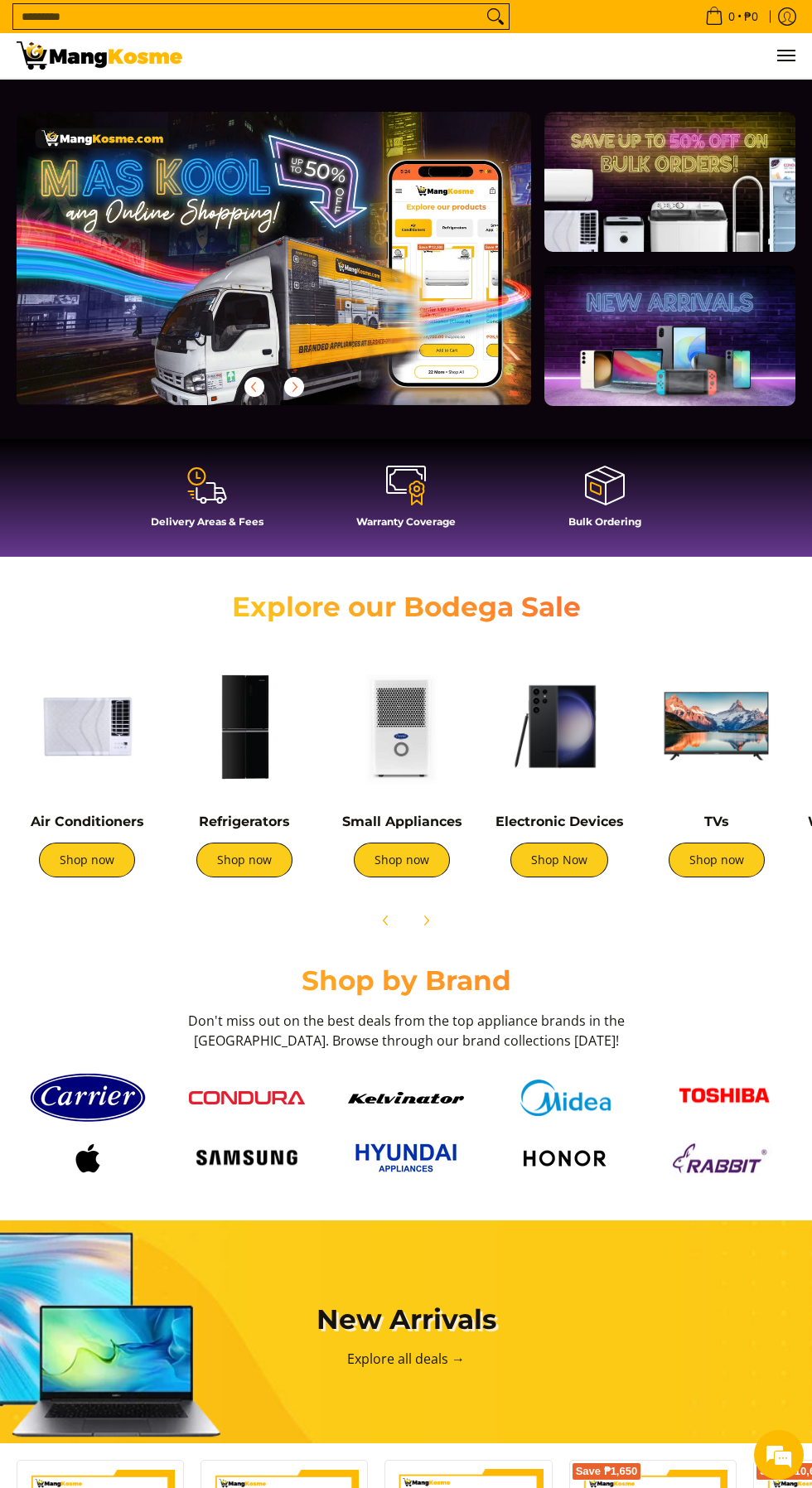
click at [86, 873] on link "Shop now" at bounding box center [86, 860] width 96 height 35
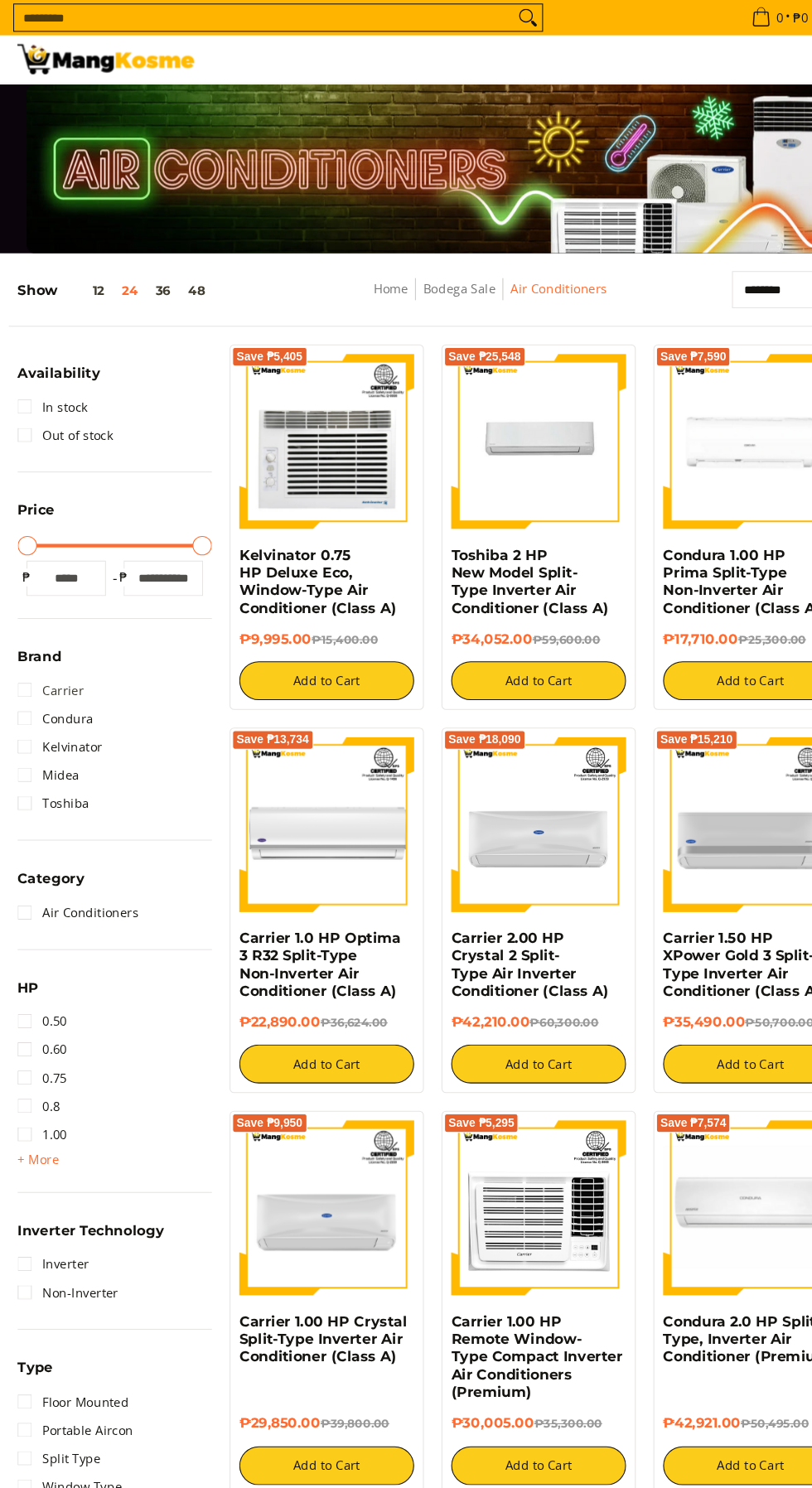
click at [67, 648] on link "Carrier" at bounding box center [48, 648] width 62 height 26
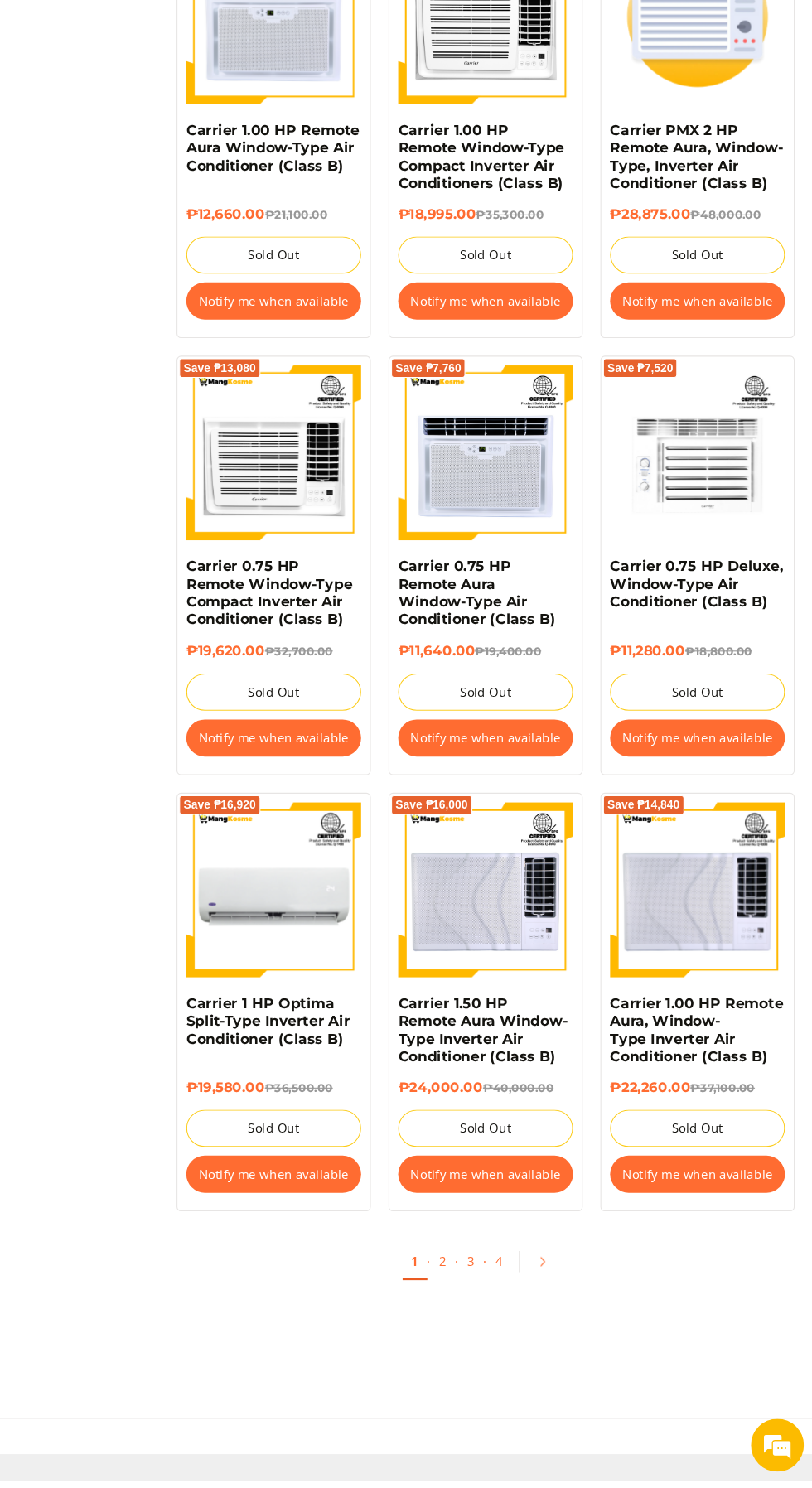
scroll to position [2181, 0]
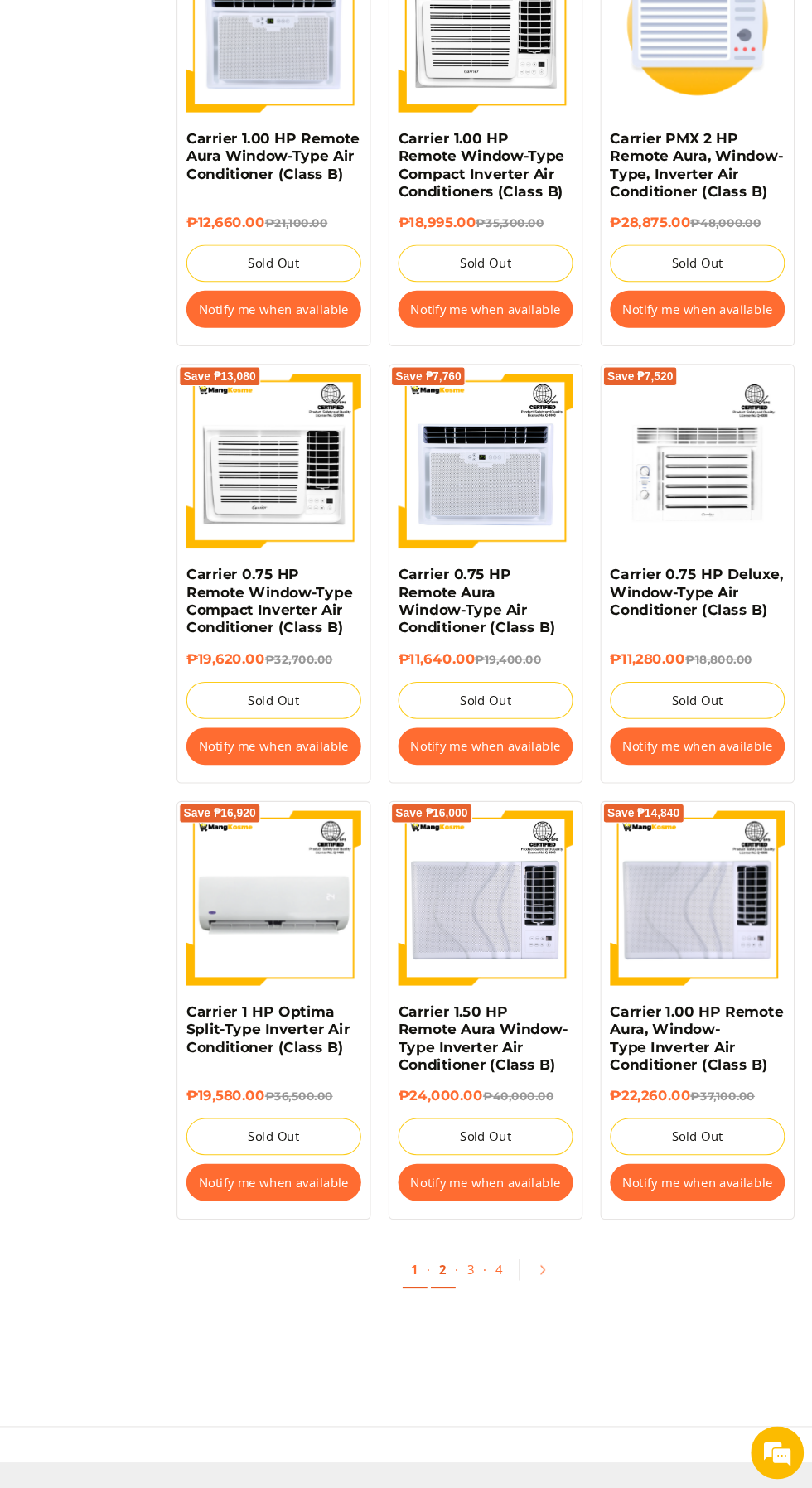
click at [465, 1267] on link "2" at bounding box center [465, 1284] width 23 height 34
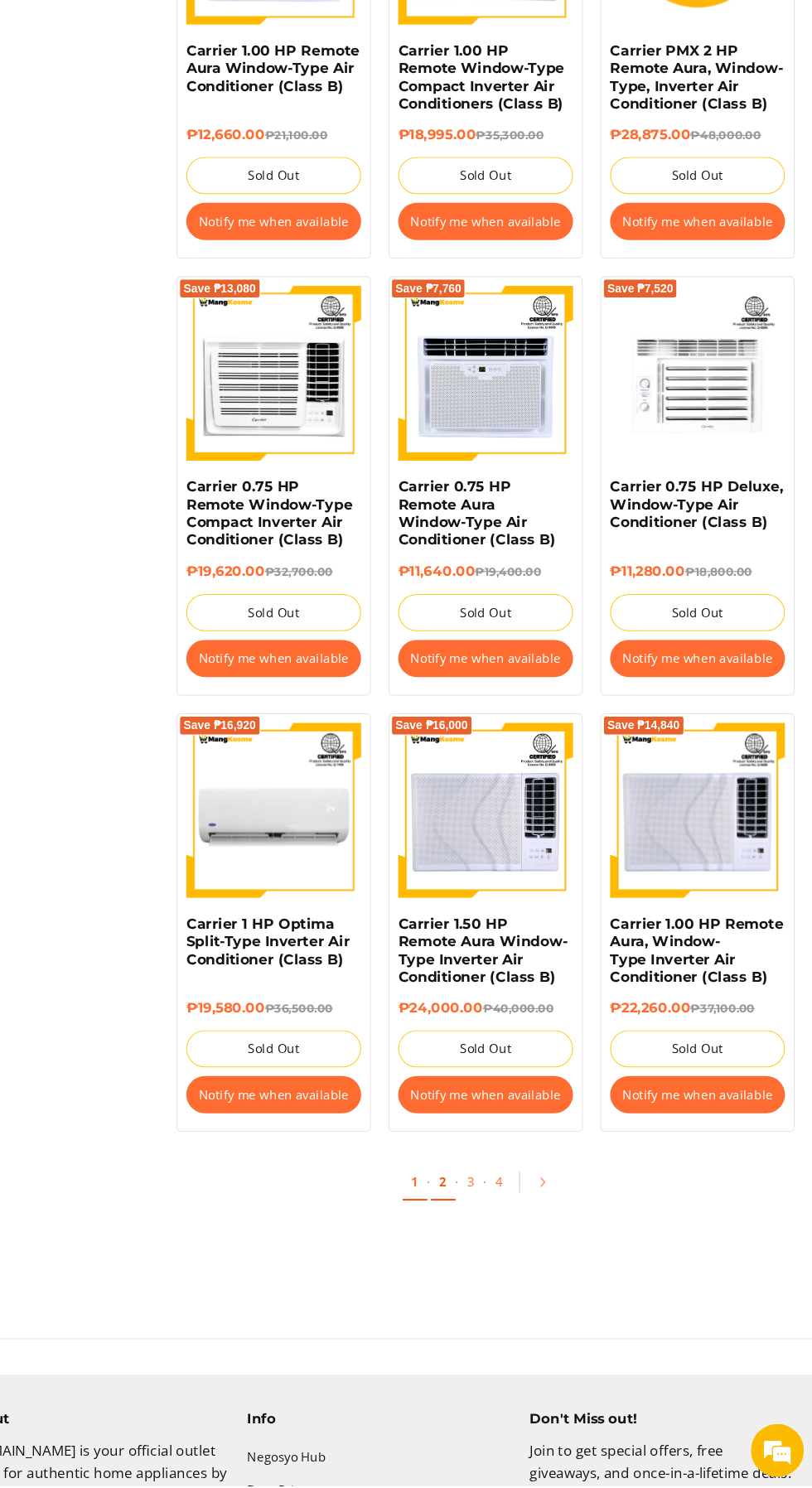
scroll to position [2305, 0]
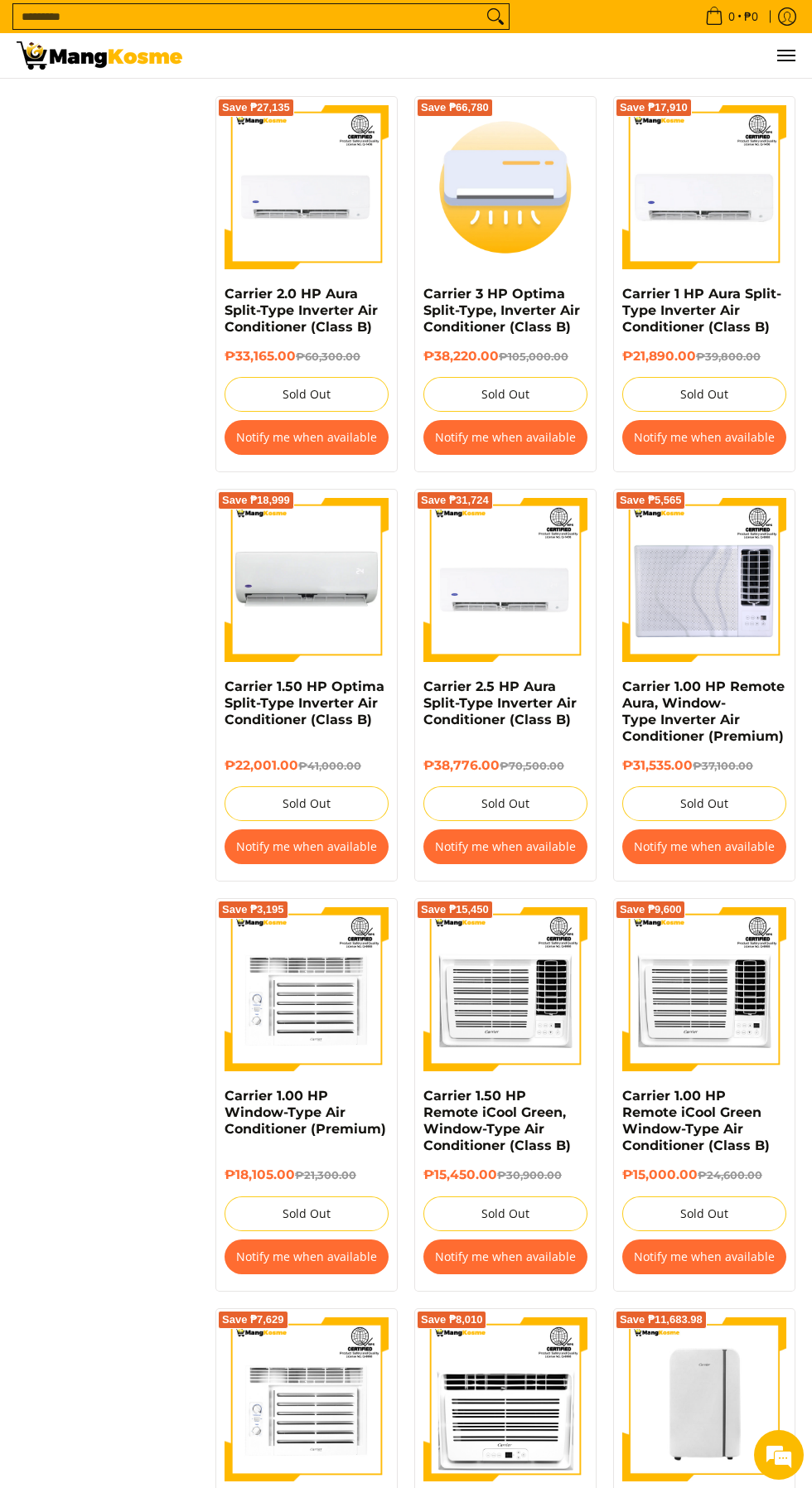
scroll to position [1874, 0]
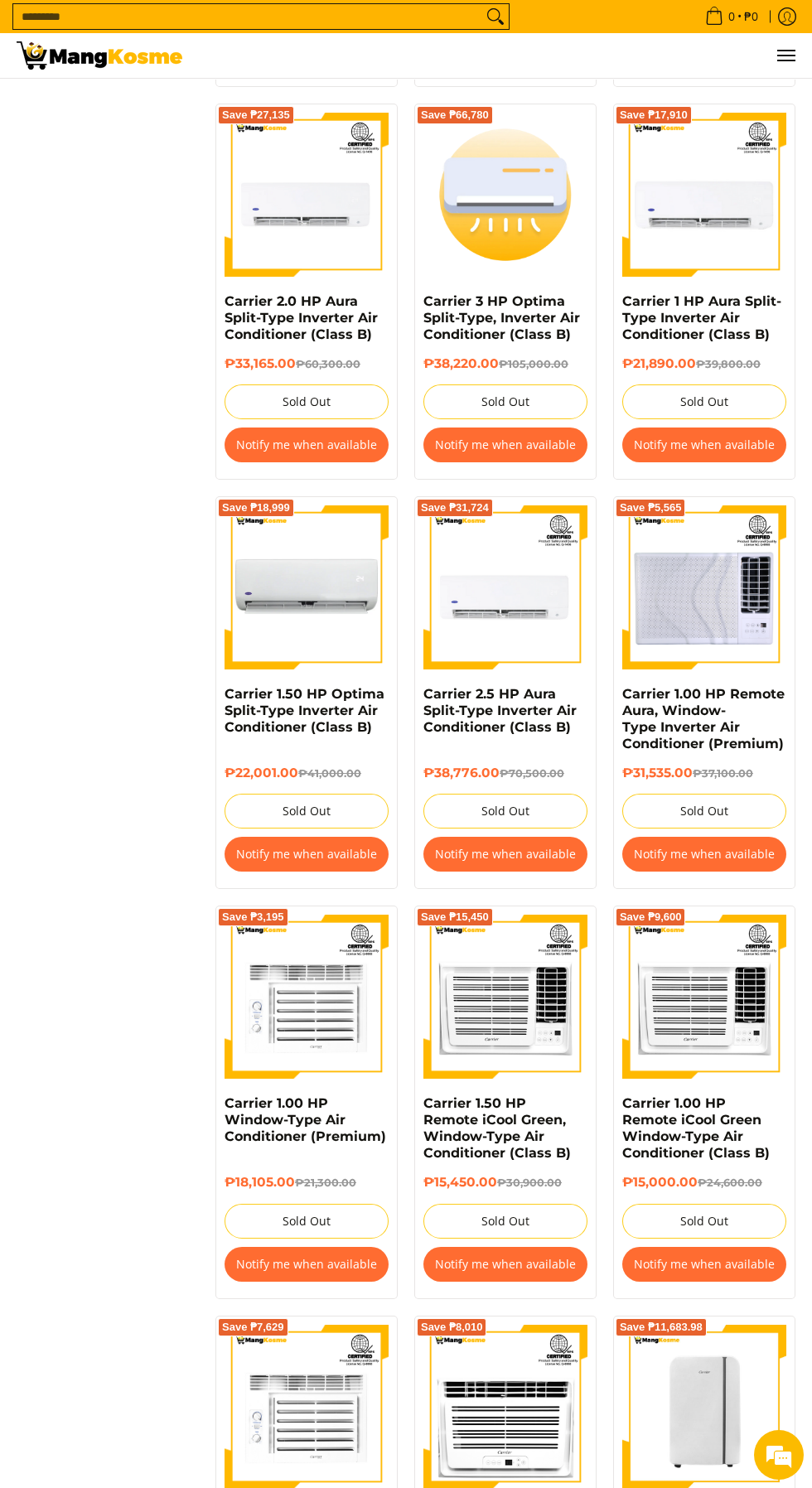
click at [513, 609] on img at bounding box center [505, 587] width 164 height 164
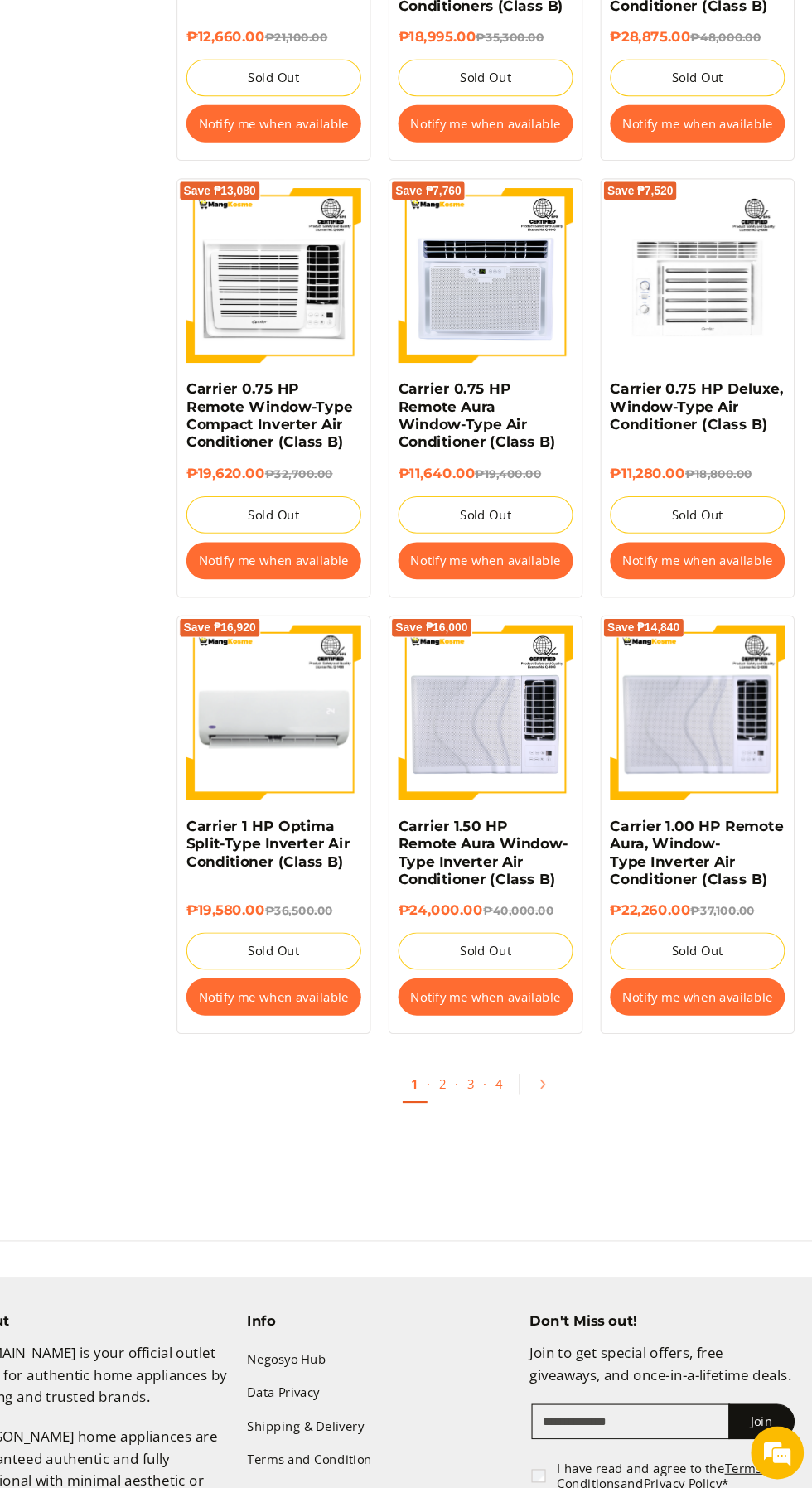
scroll to position [2355, 0]
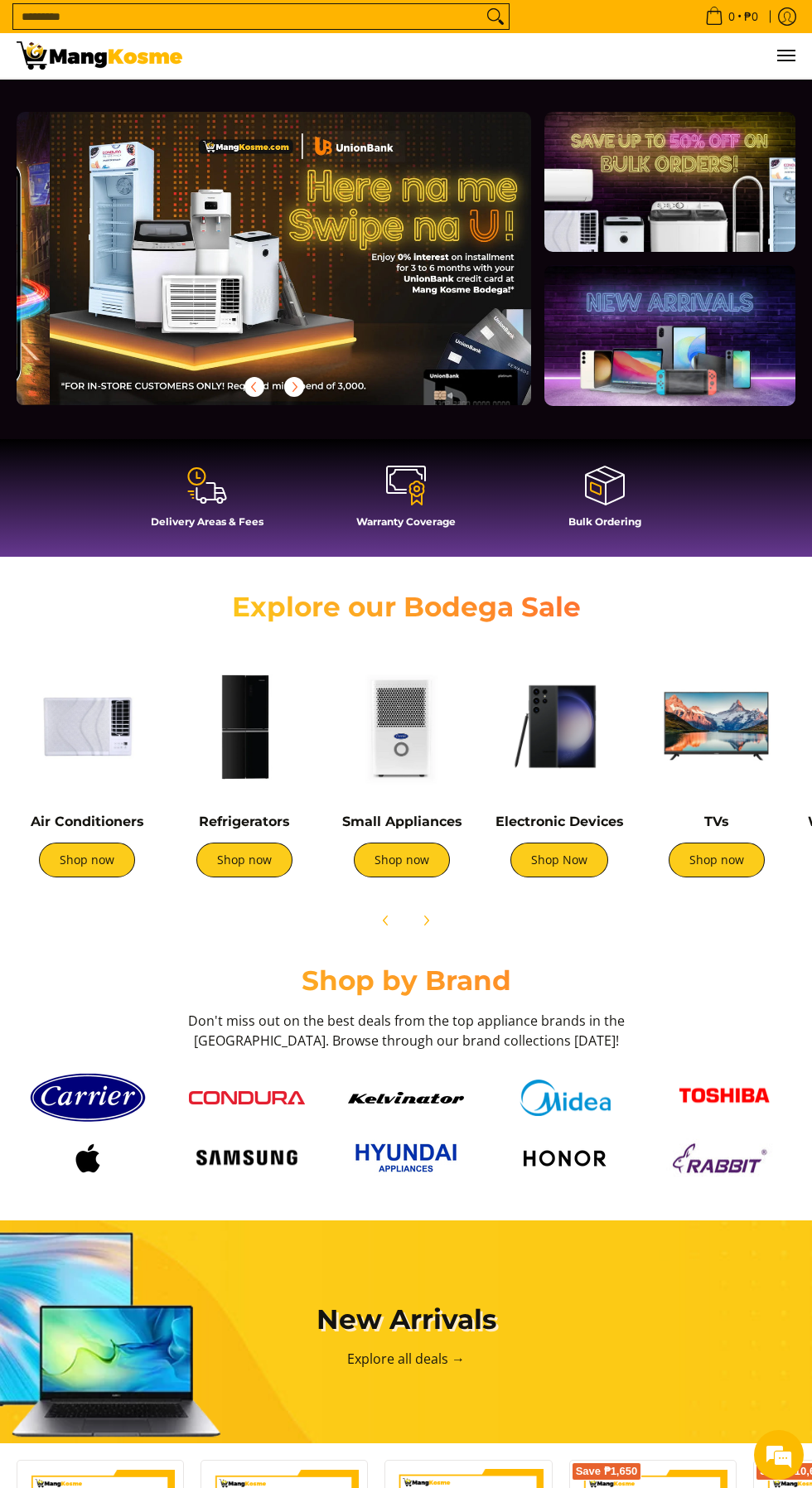
scroll to position [0, 514]
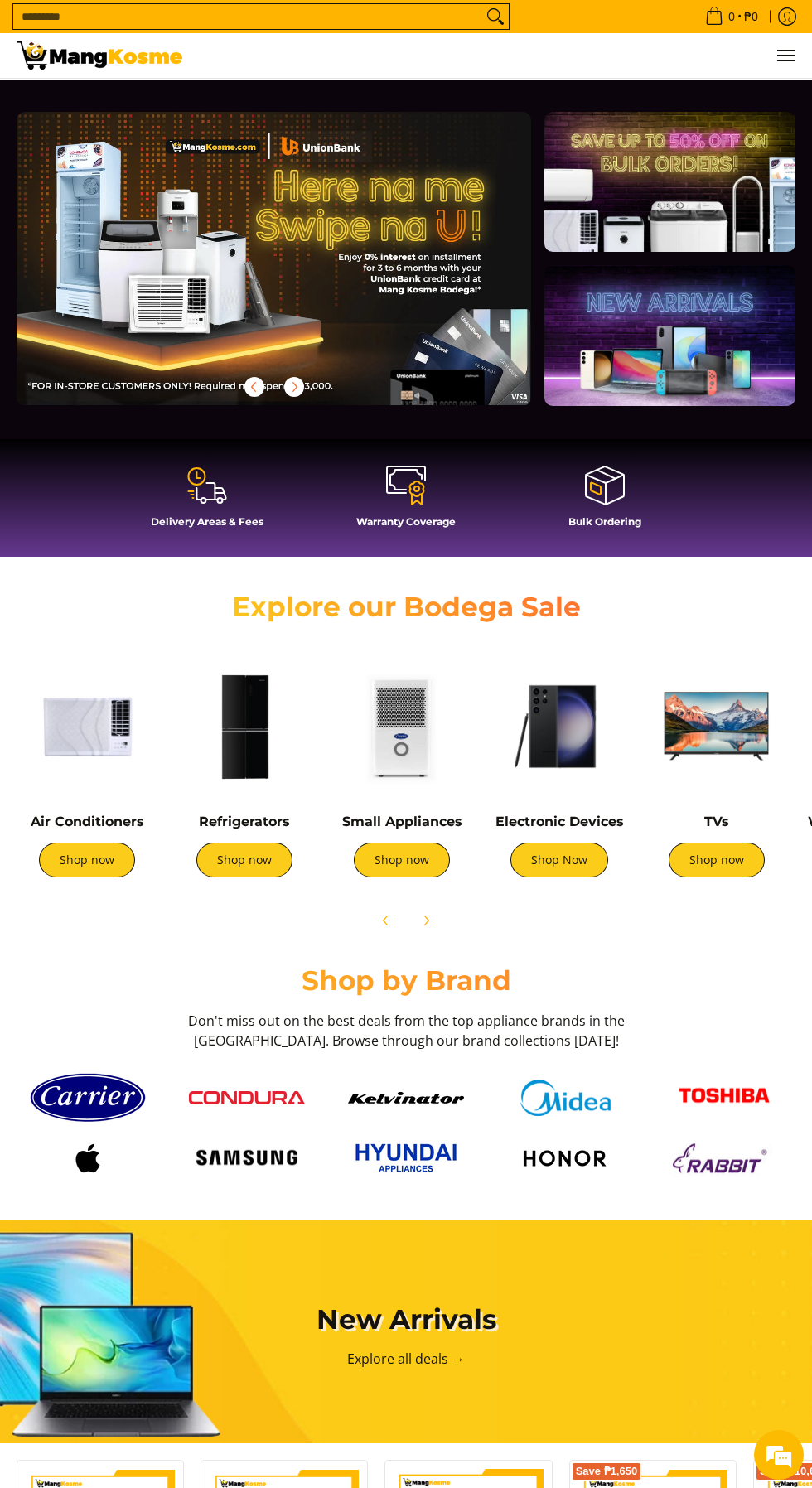
click at [412, 865] on link "Shop now" at bounding box center [401, 860] width 96 height 35
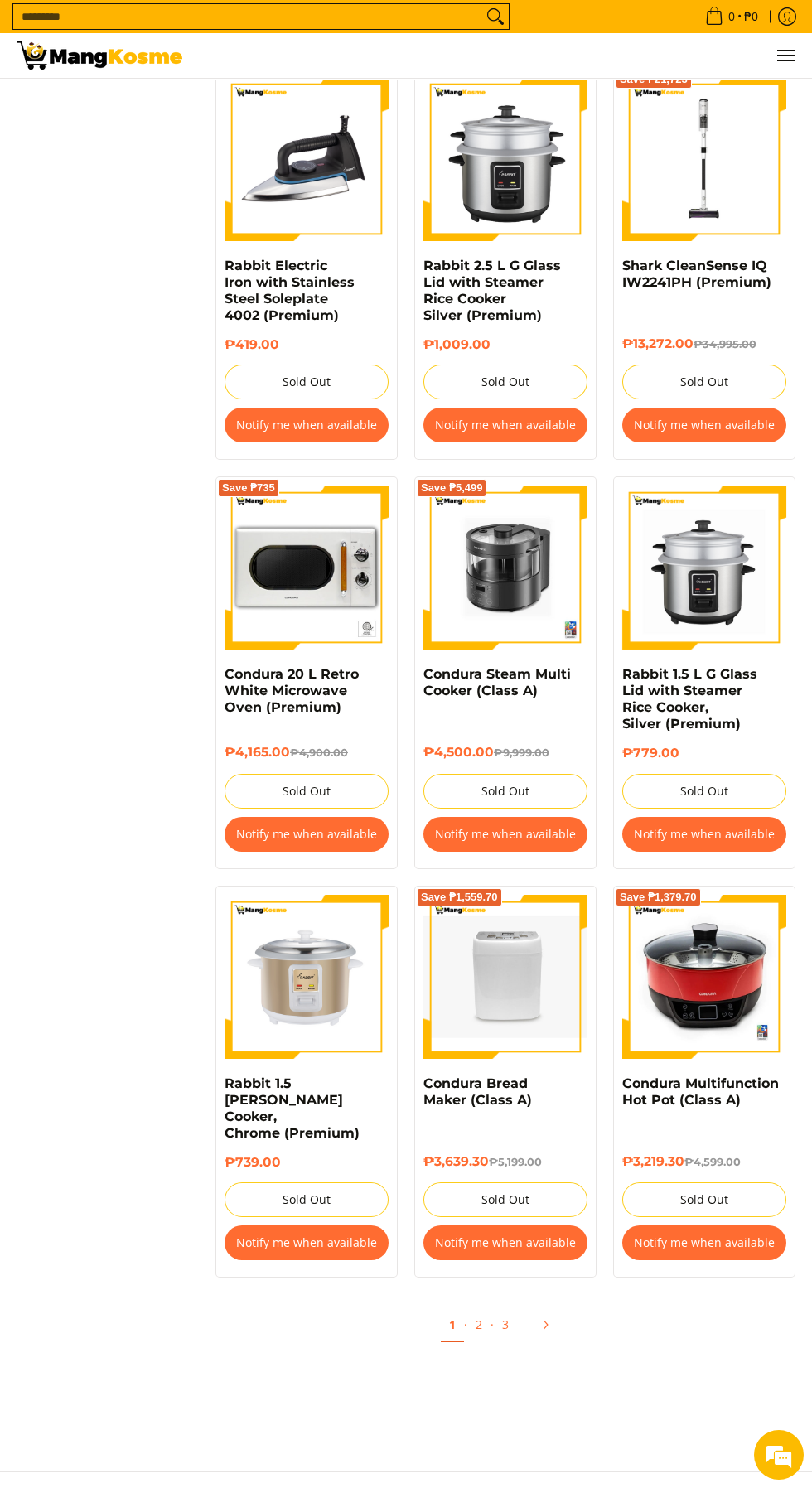
scroll to position [2060, 0]
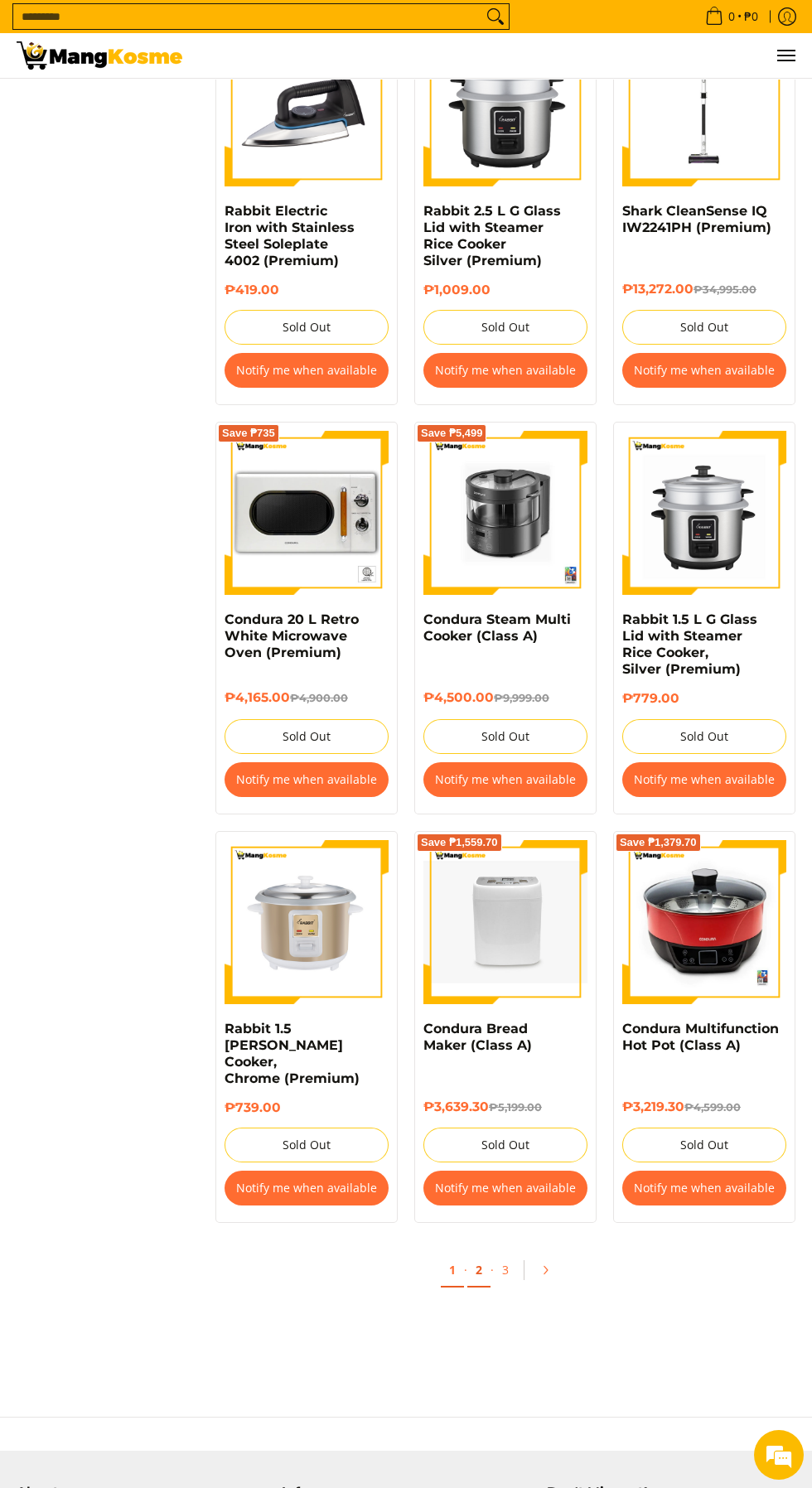
click at [488, 1256] on link "2" at bounding box center [478, 1271] width 23 height 34
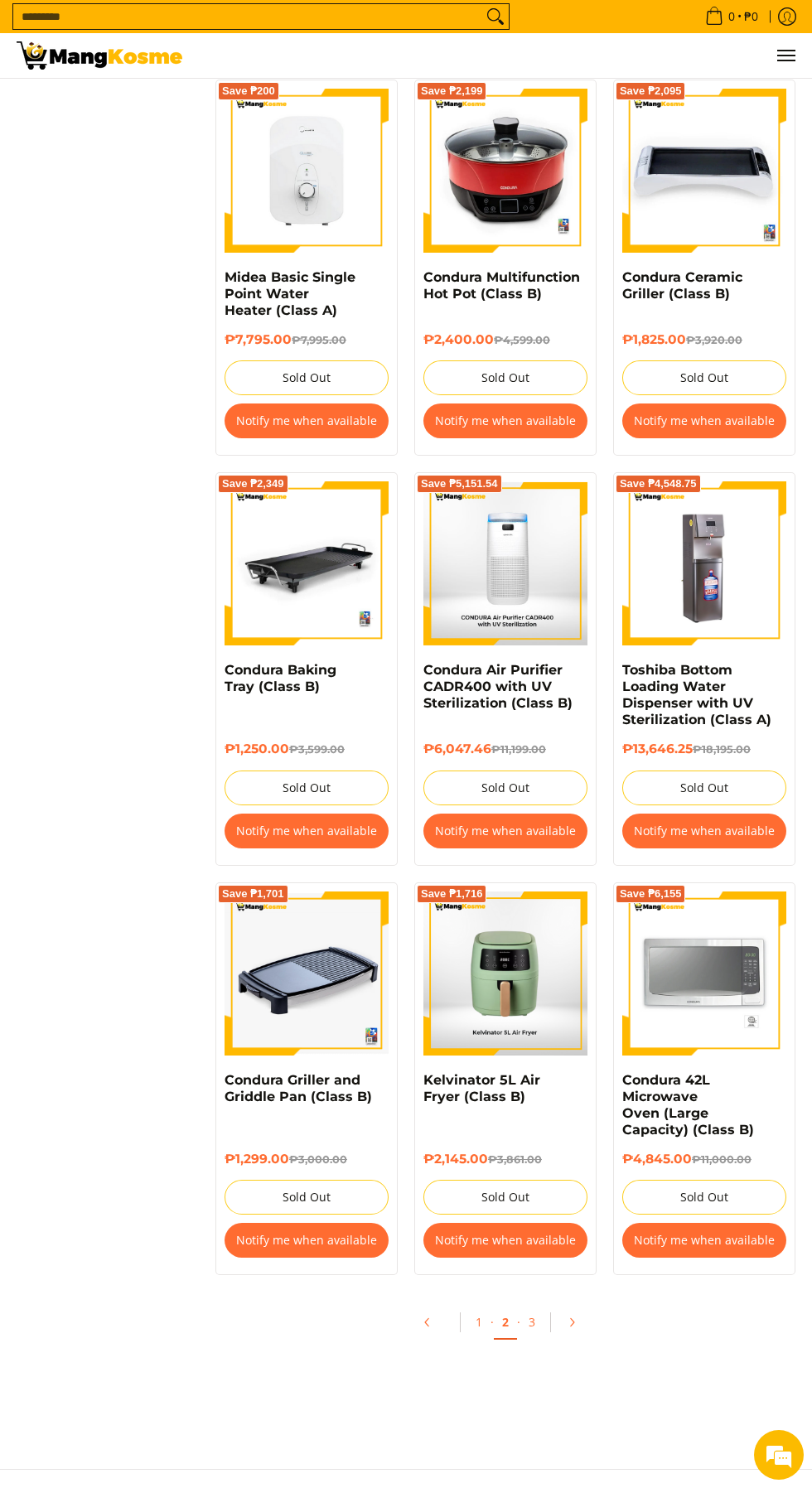
scroll to position [2239, 0]
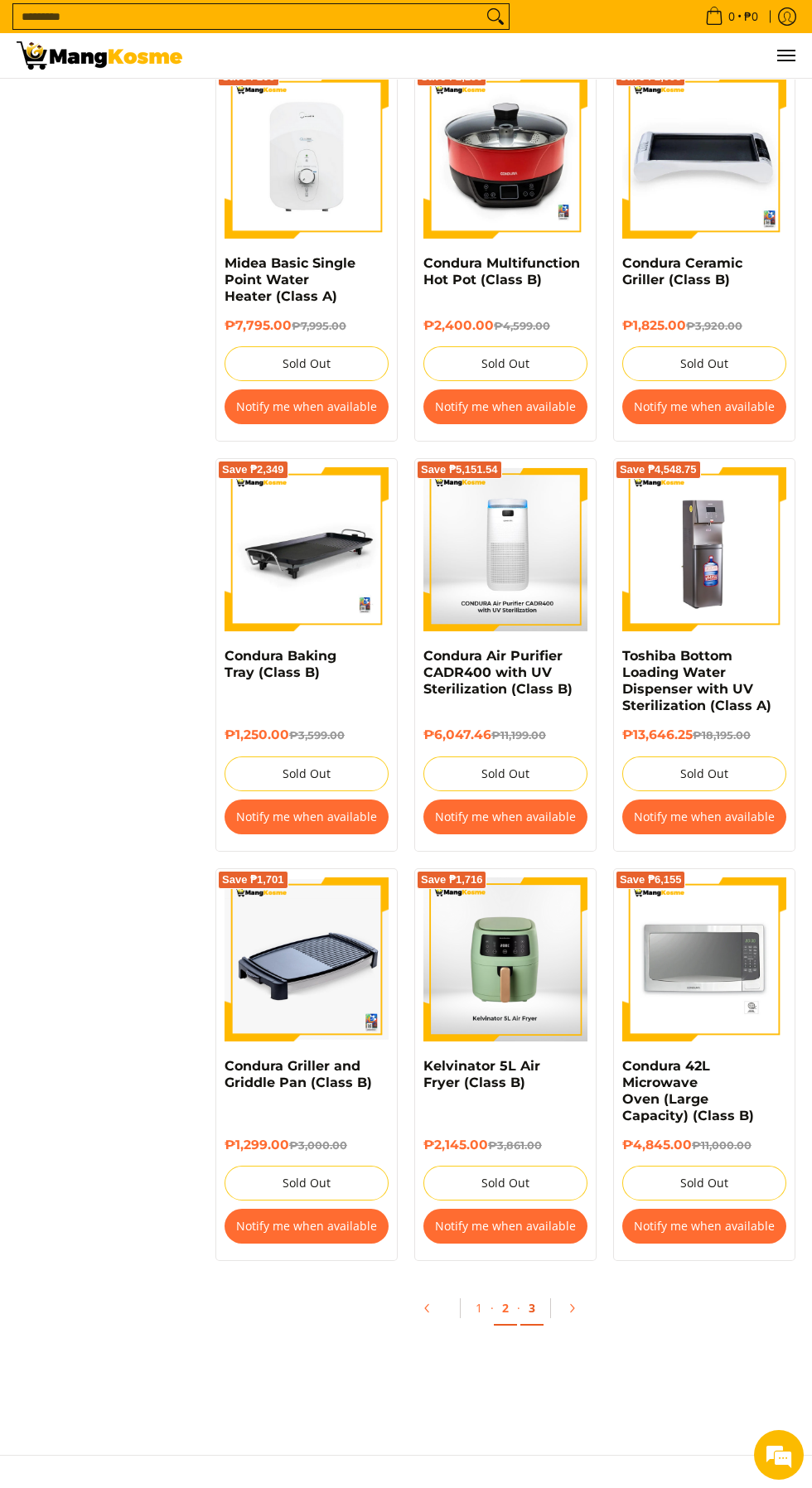
click at [531, 1292] on link "3" at bounding box center [532, 1308] width 23 height 34
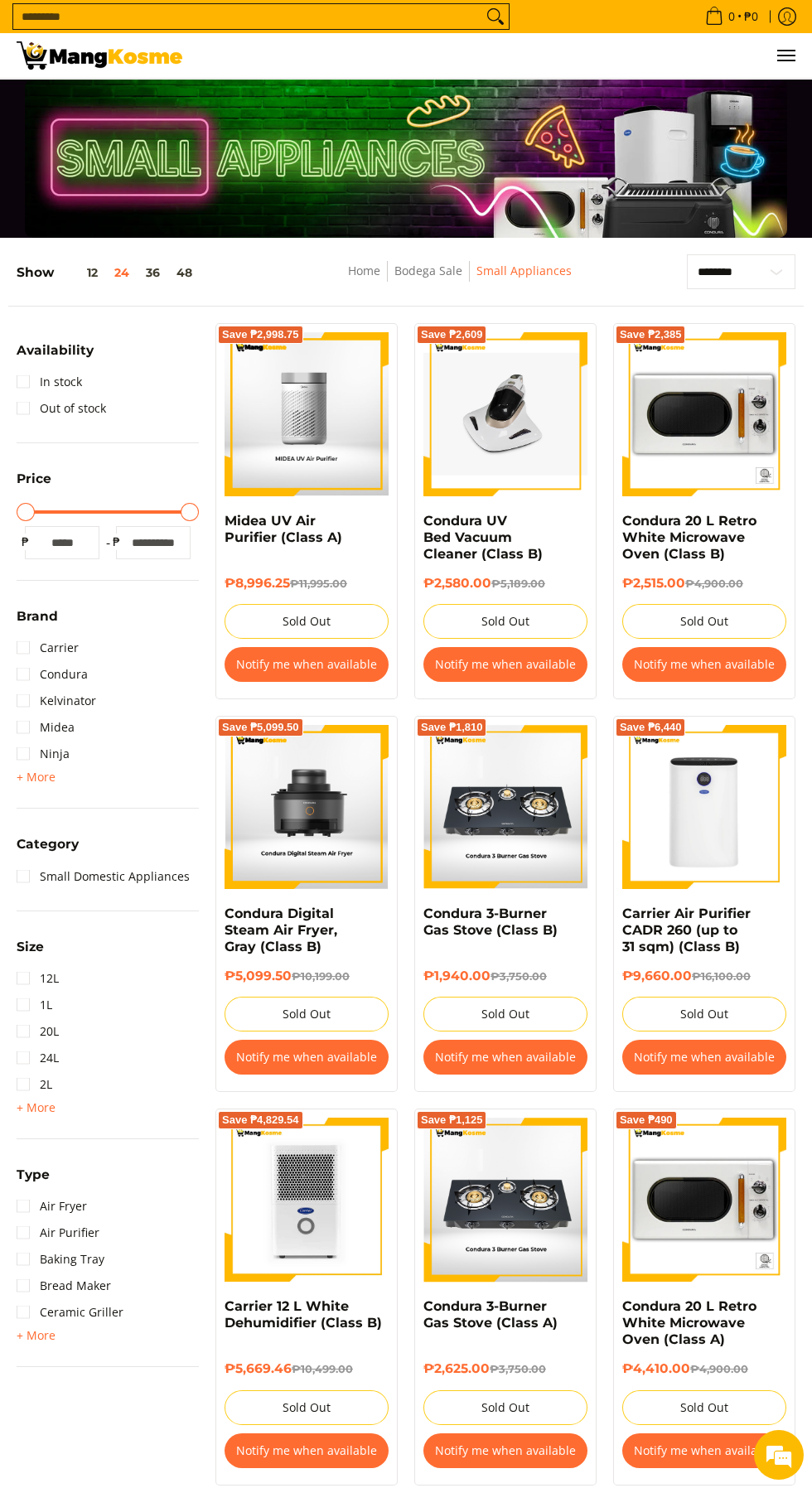
click at [632, 261] on nav "Home Bodega Sale Small Appliances" at bounding box center [460, 280] width 365 height 38
click at [391, 271] on span "Breadcrumbs" at bounding box center [387, 272] width 14 height 21
click at [374, 277] on link "Home" at bounding box center [364, 270] width 32 height 16
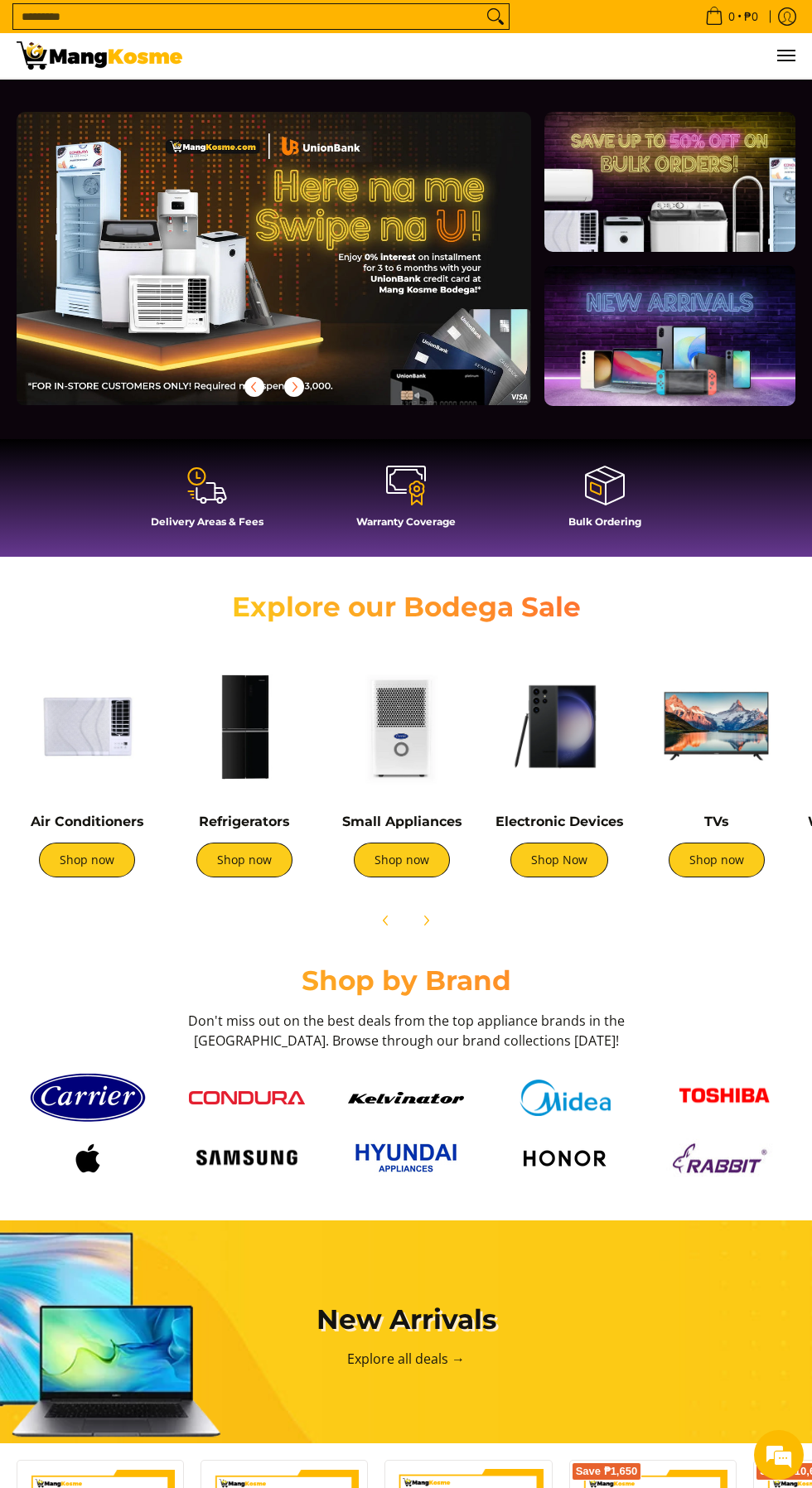
click at [383, 18] on input "Search..." at bounding box center [247, 16] width 469 height 24
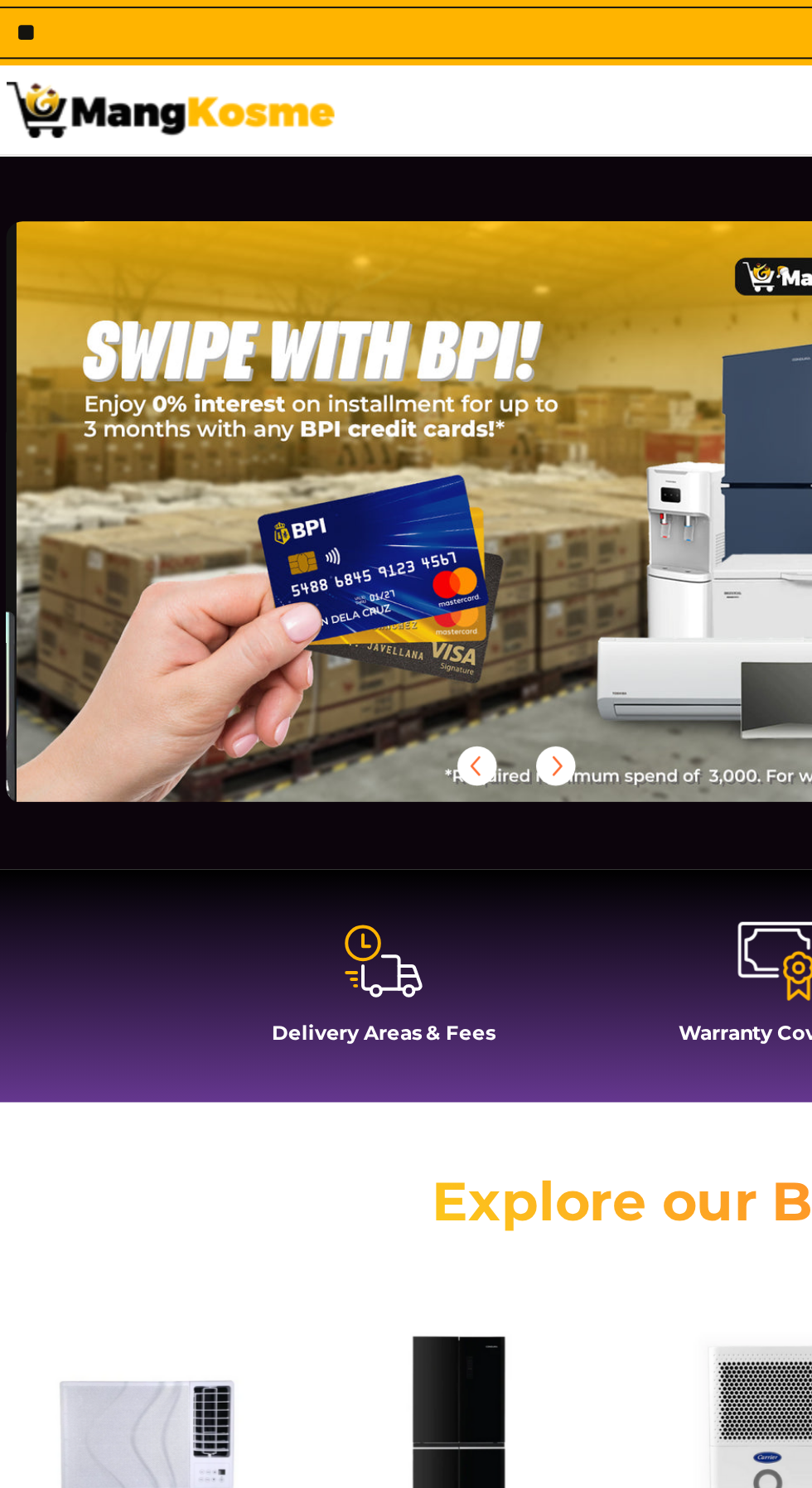
scroll to position [0, 1029]
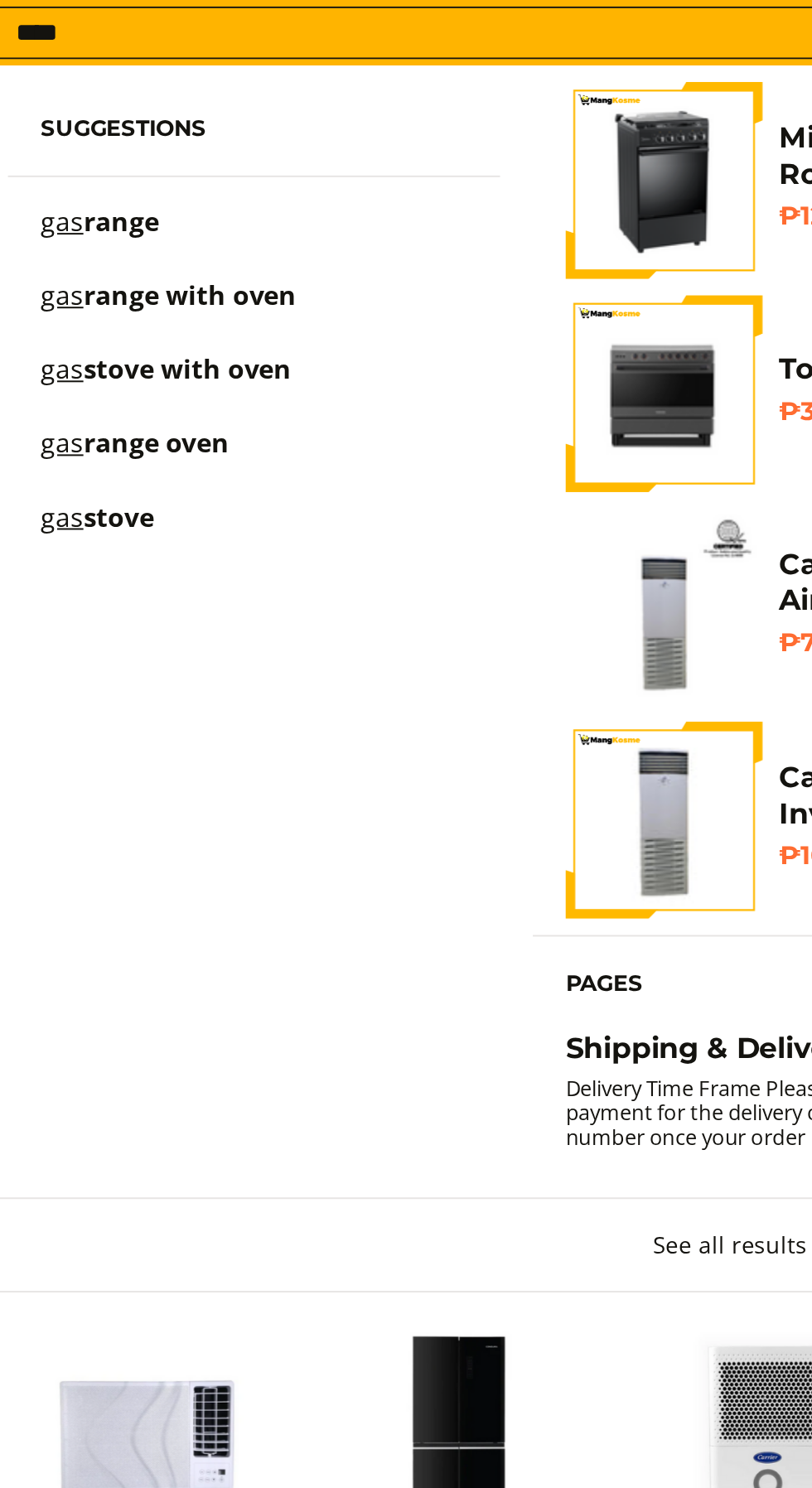
type input "***"
click at [95, 256] on link "gas stove" at bounding box center [141, 270] width 215 height 29
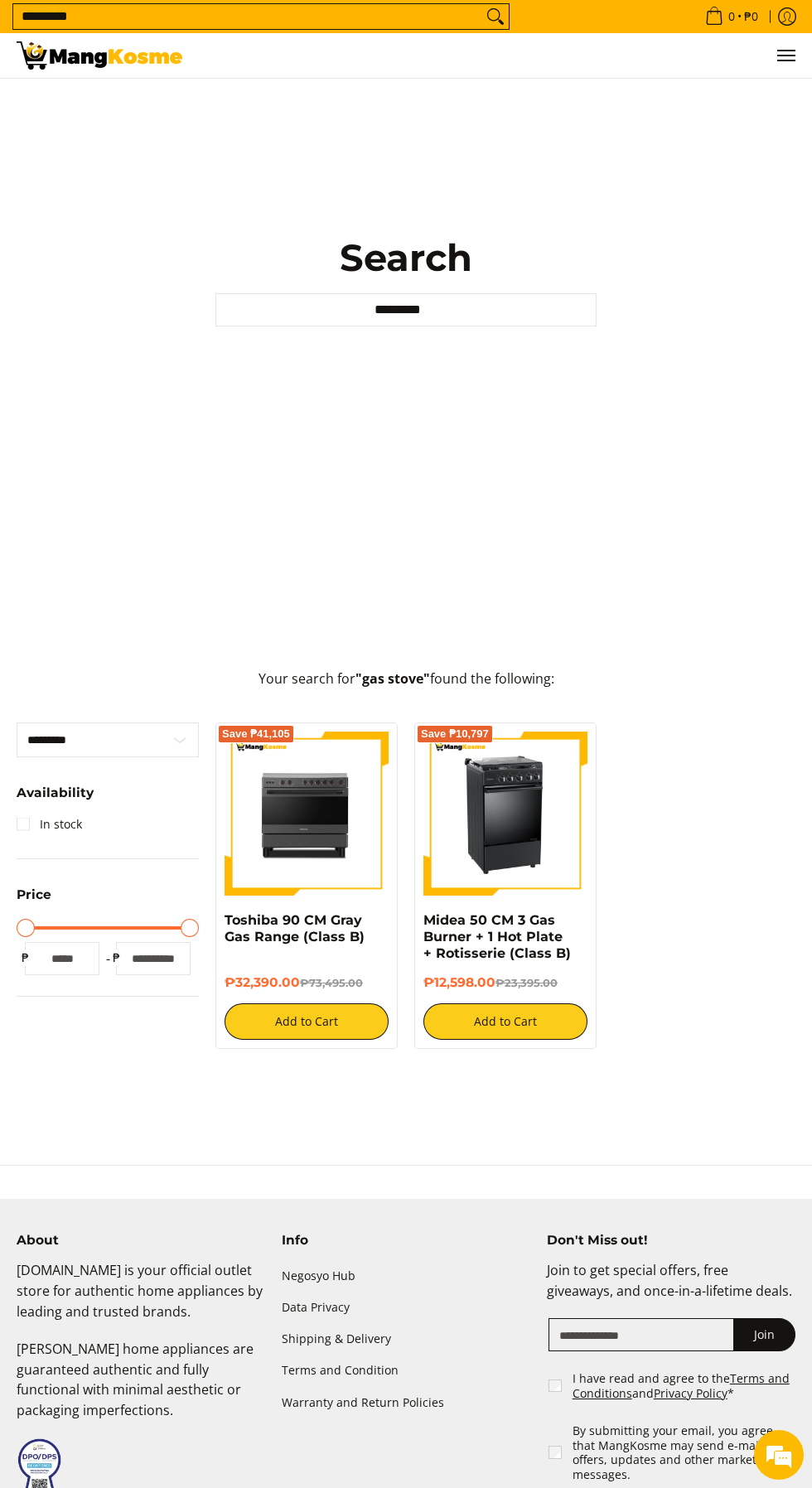
scroll to position [172, 0]
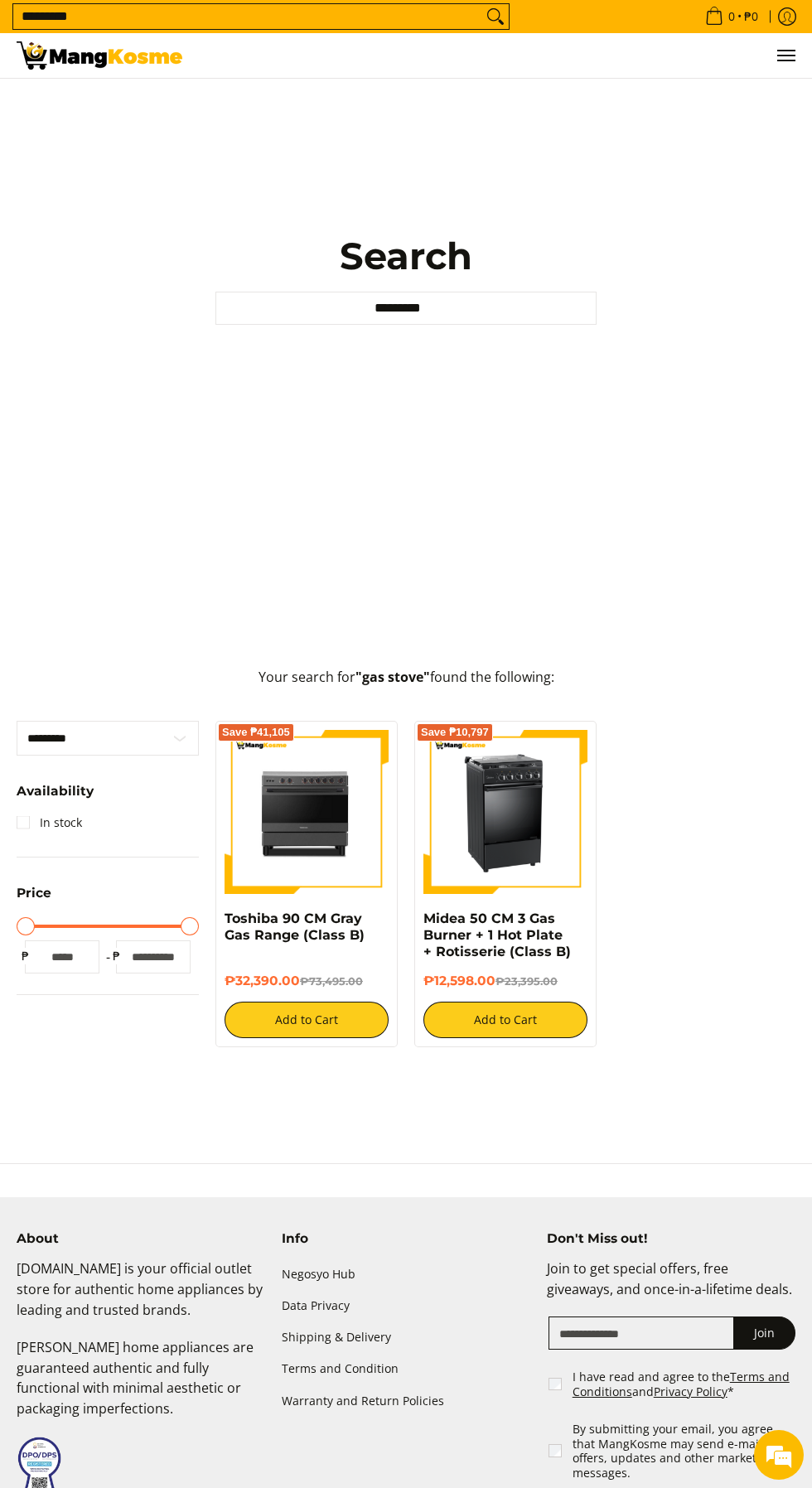
click at [500, 22] on icon "Search" at bounding box center [501, 22] width 5 height 5
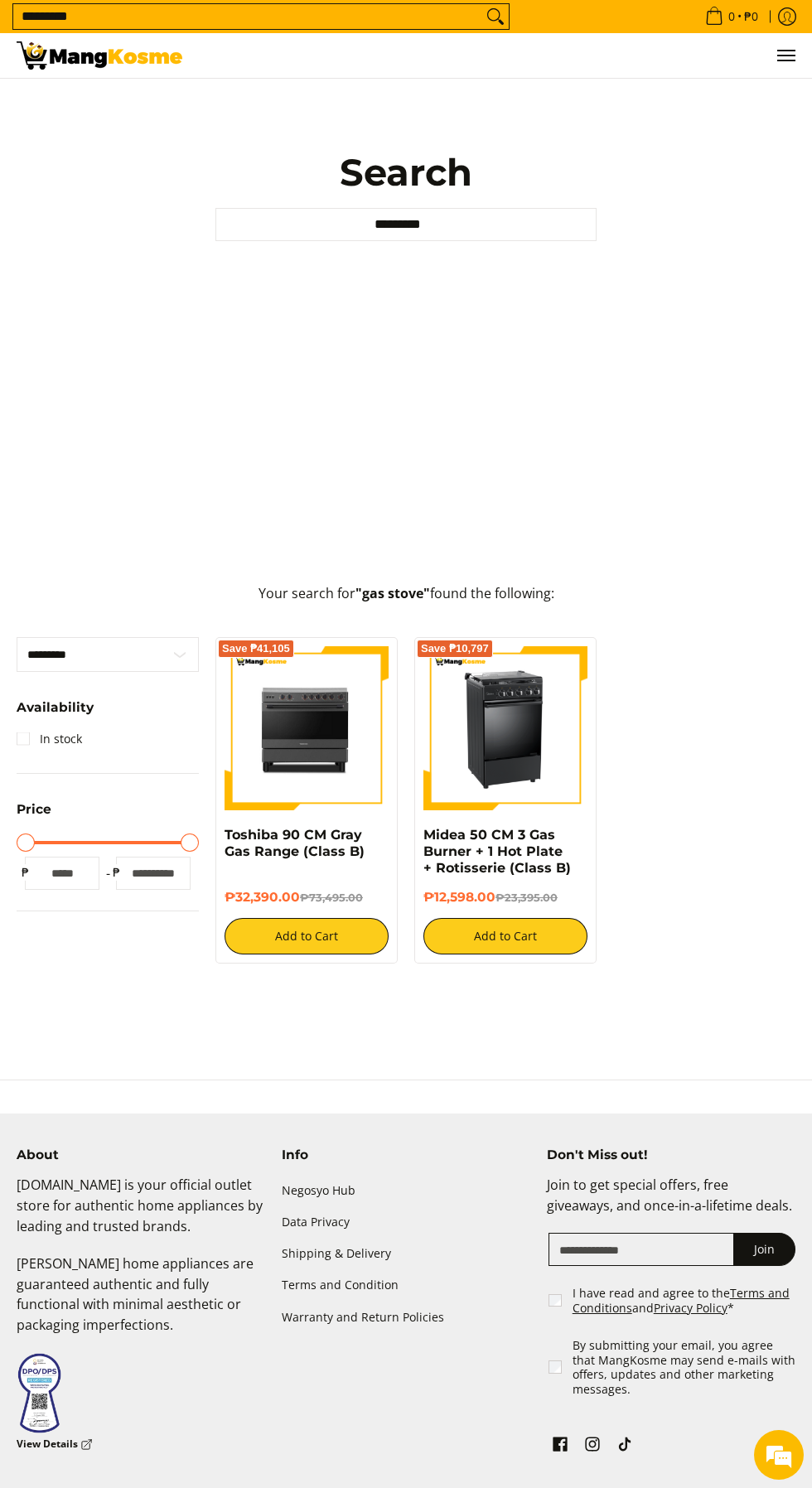
scroll to position [298, 0]
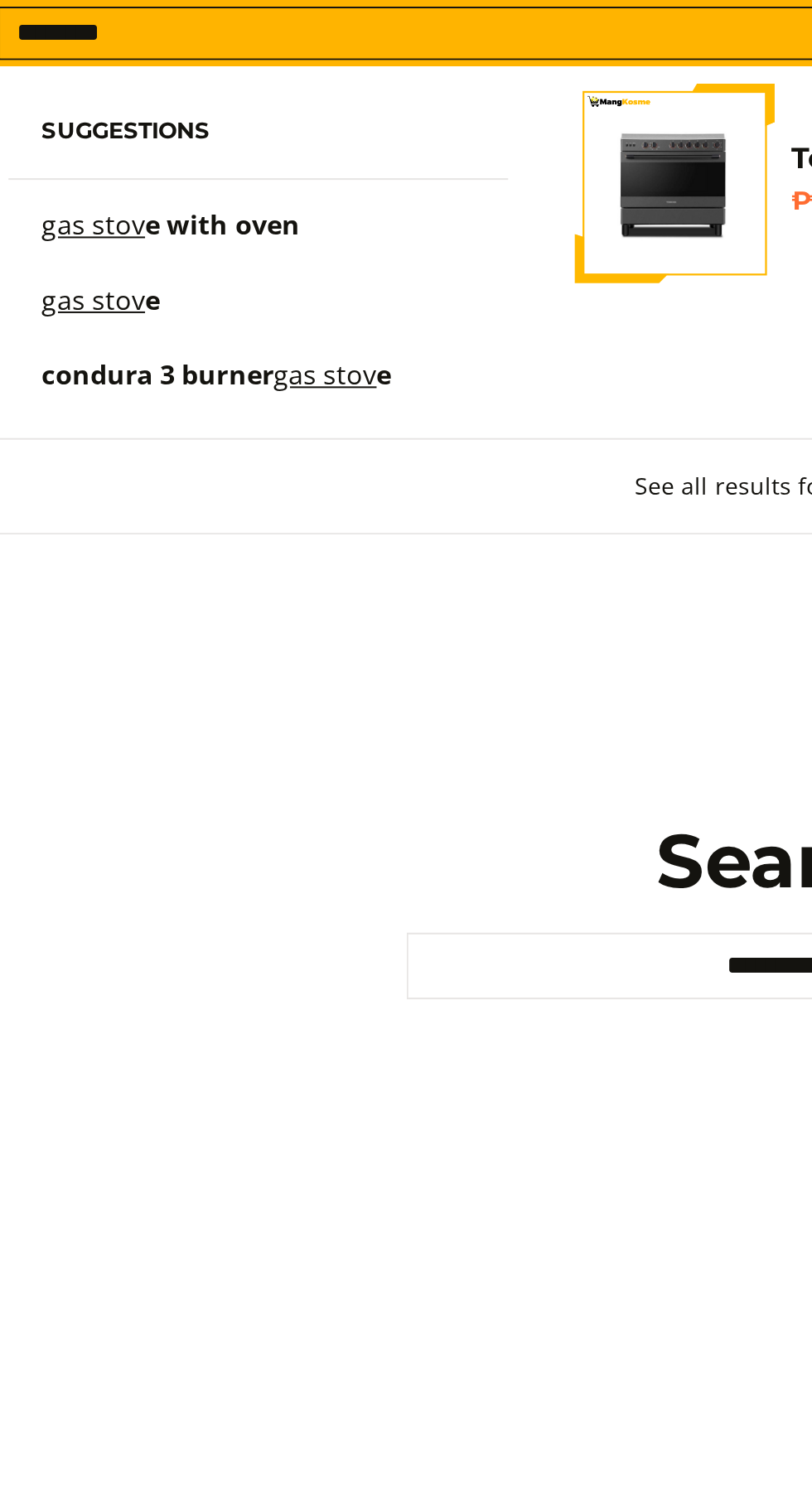
type input "********"
click at [181, 183] on mark "gas stov" at bounding box center [175, 186] width 52 height 18
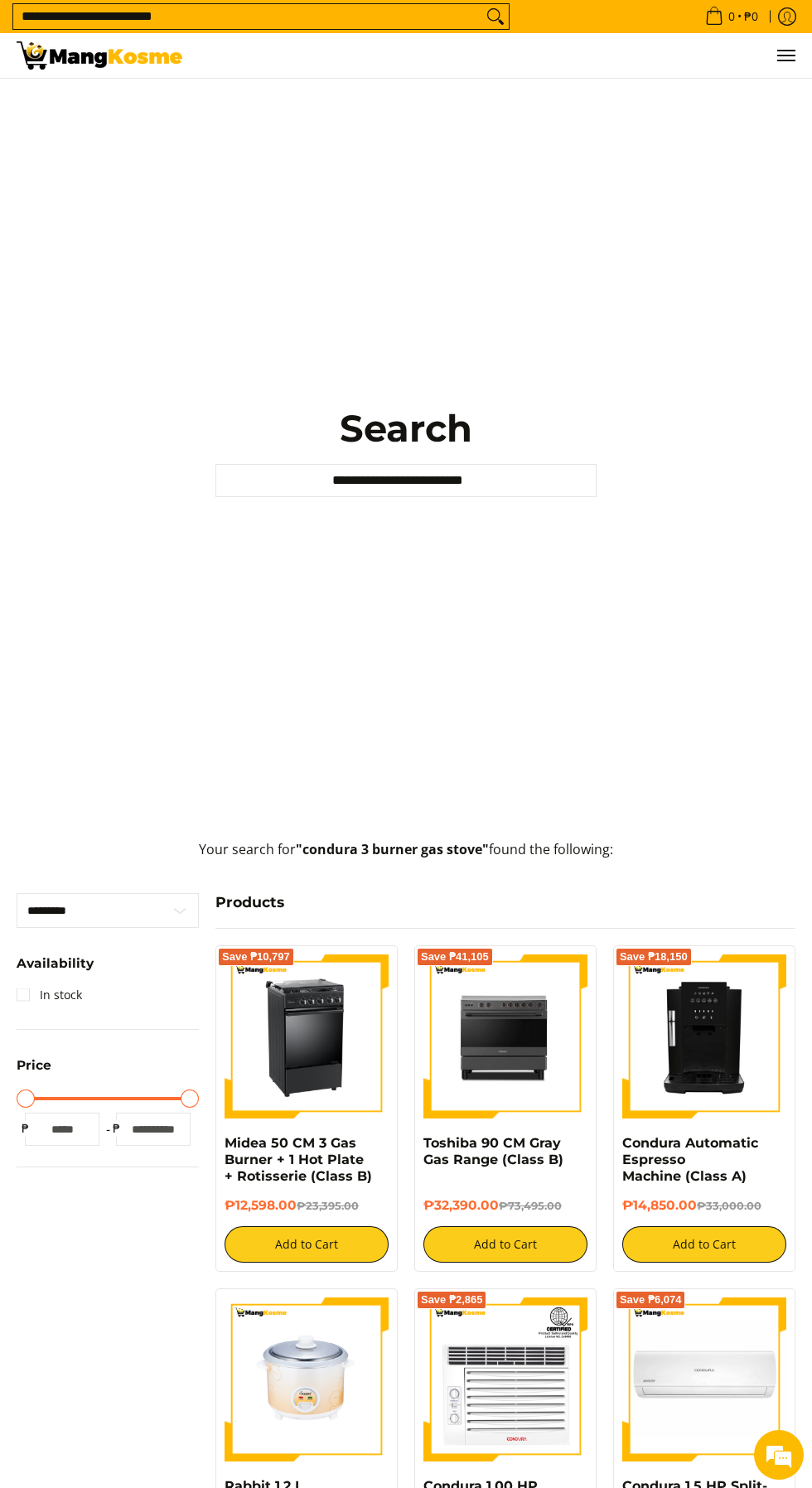
click at [497, 15] on icon "Search" at bounding box center [495, 16] width 26 height 24
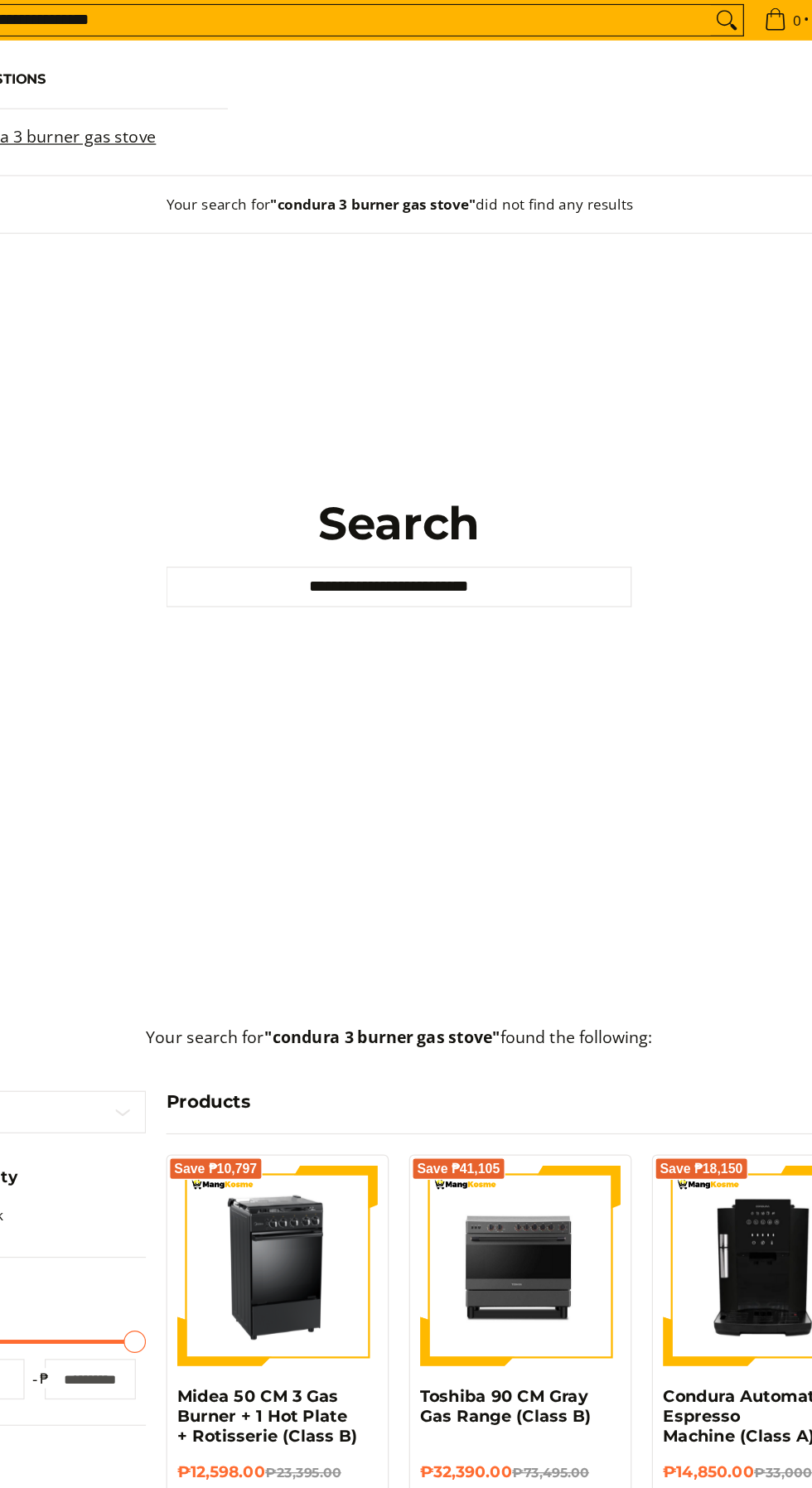
click at [468, 17] on input "**********" at bounding box center [336, 16] width 648 height 24
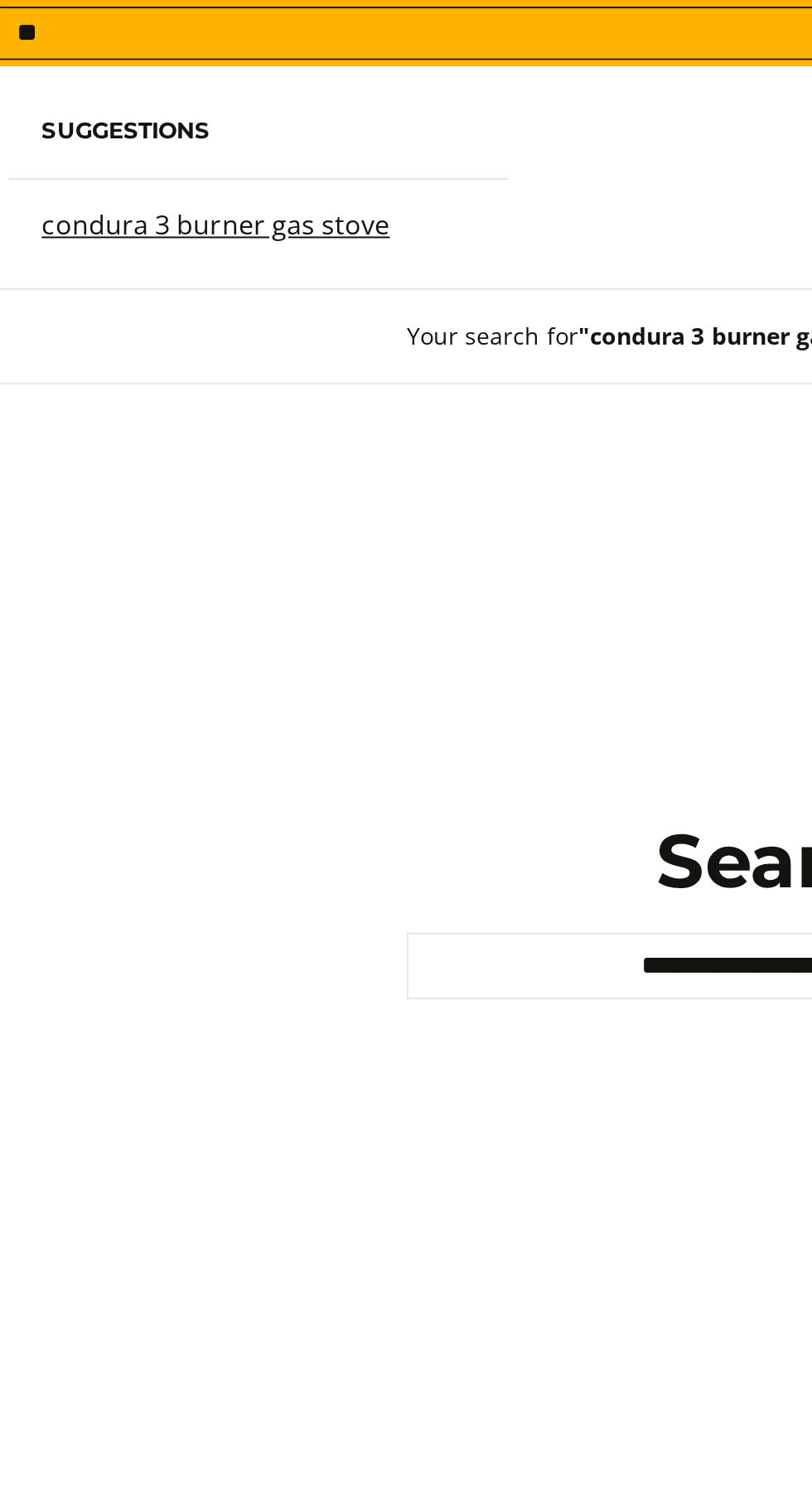
type input "*"
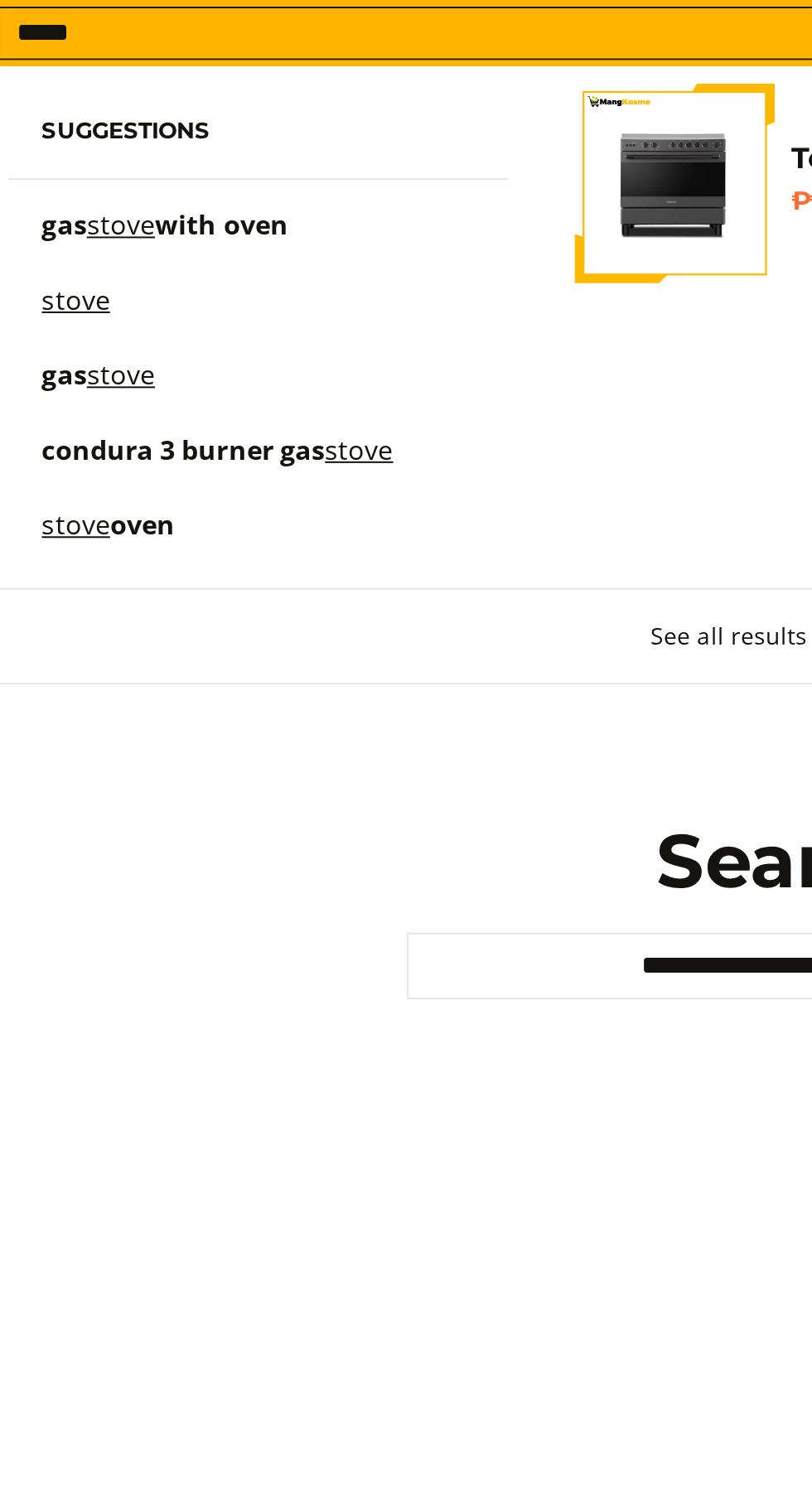
type input "*****"
click at [661, 4] on button "Search" at bounding box center [674, 16] width 26 height 24
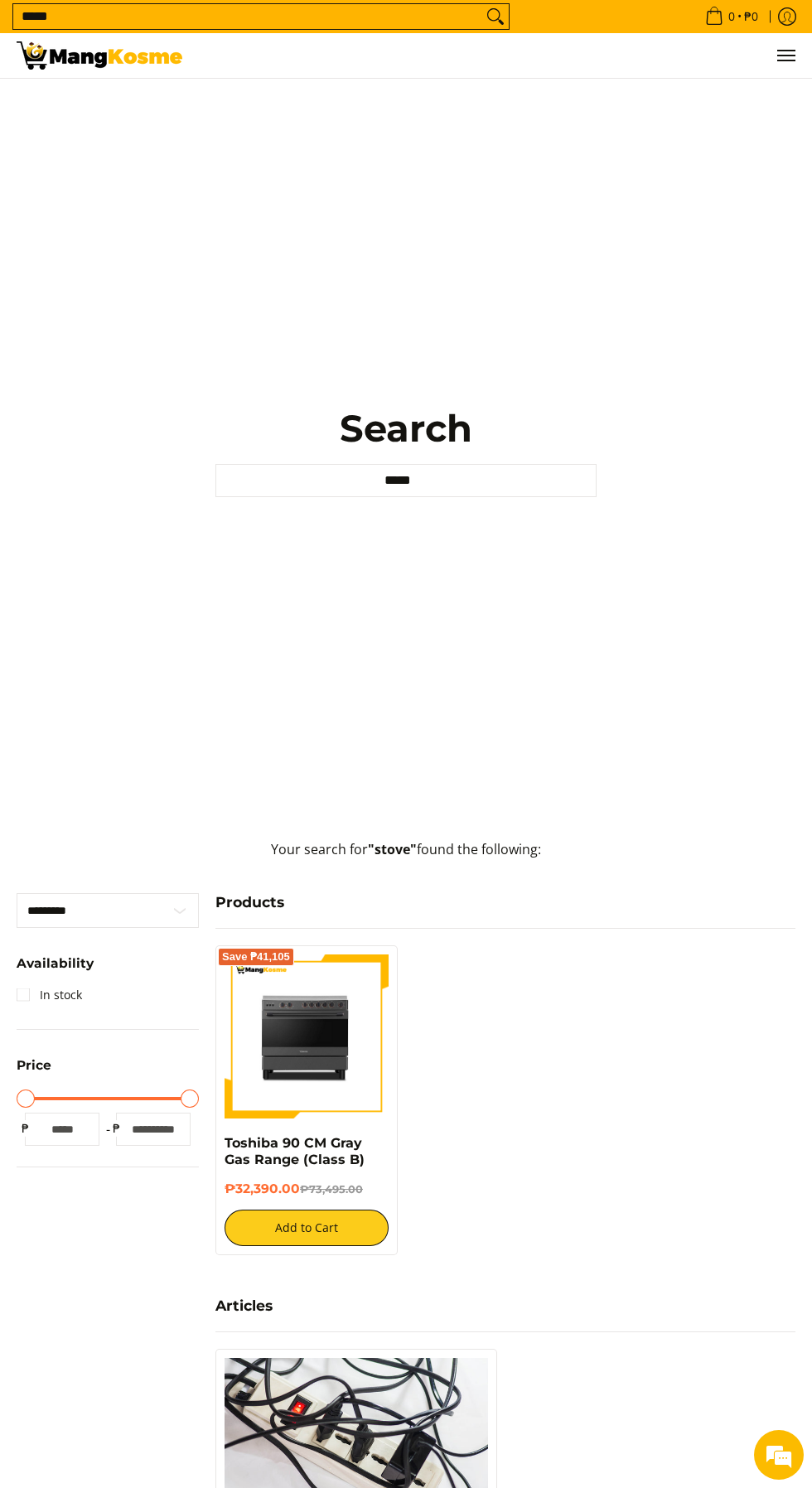
click at [500, 22] on icon "Search" at bounding box center [501, 22] width 5 height 5
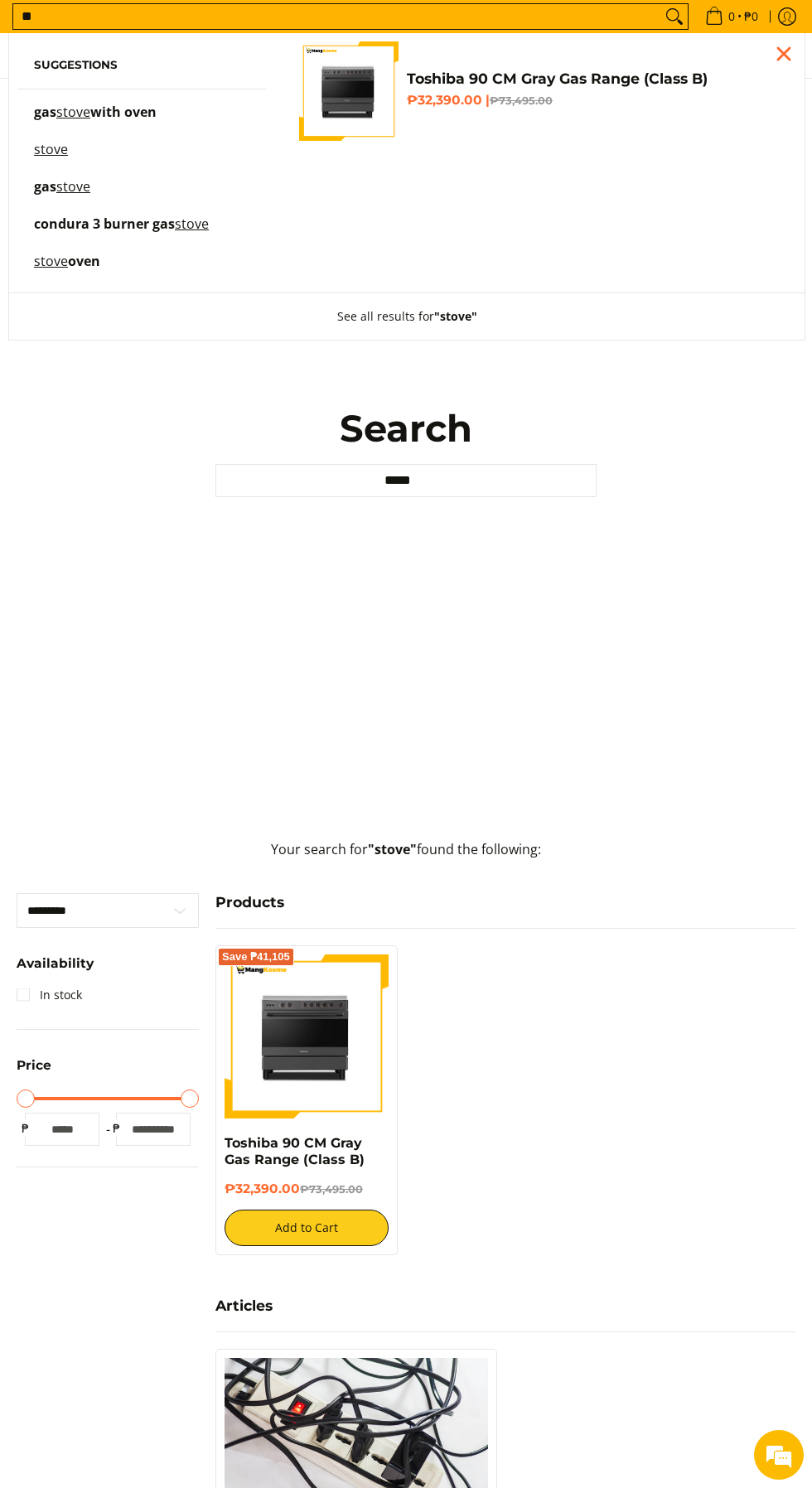
type input "*"
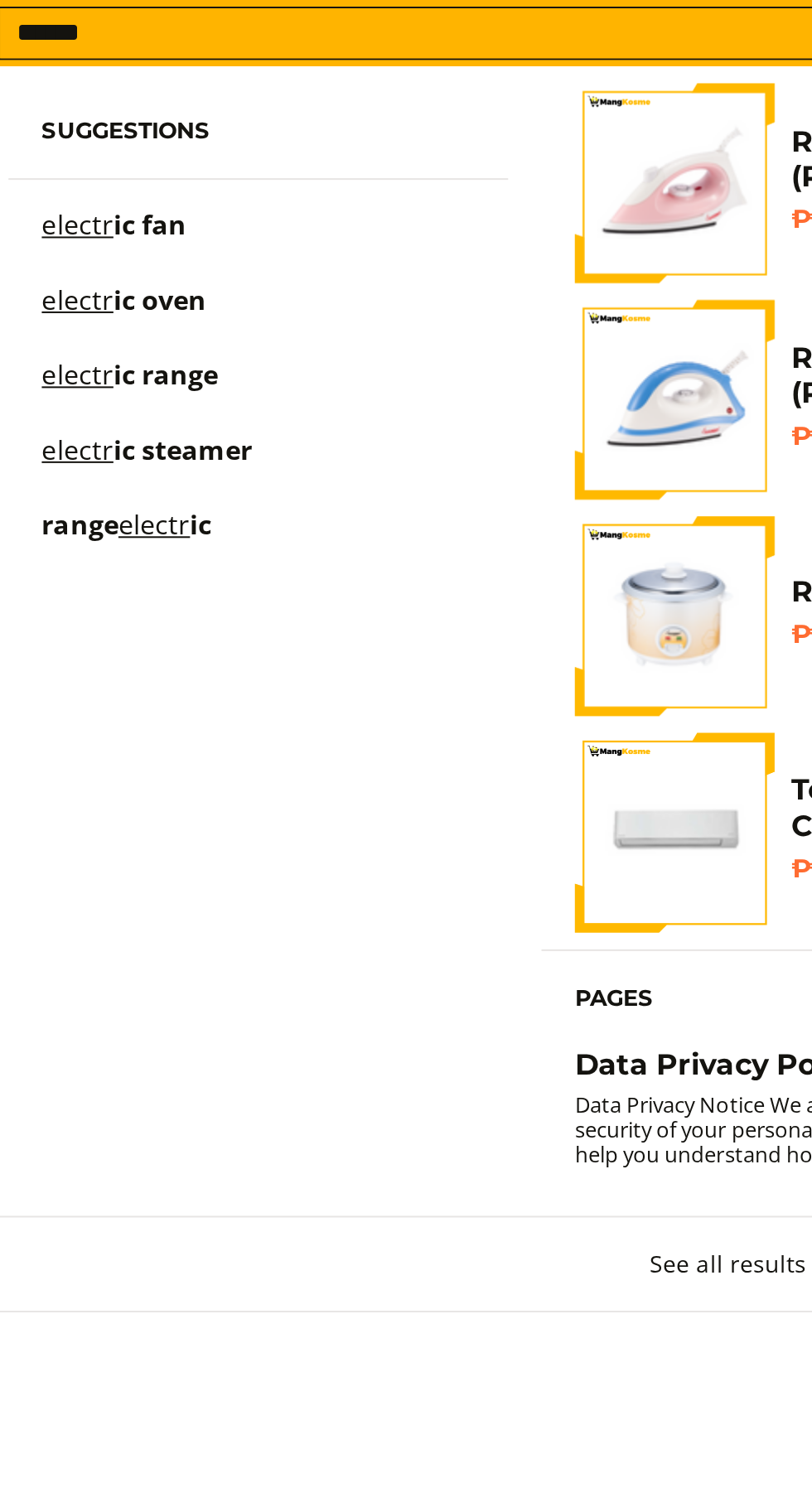
type input "******"
click at [122, 189] on link "electr ic range" at bounding box center [141, 195] width 215 height 29
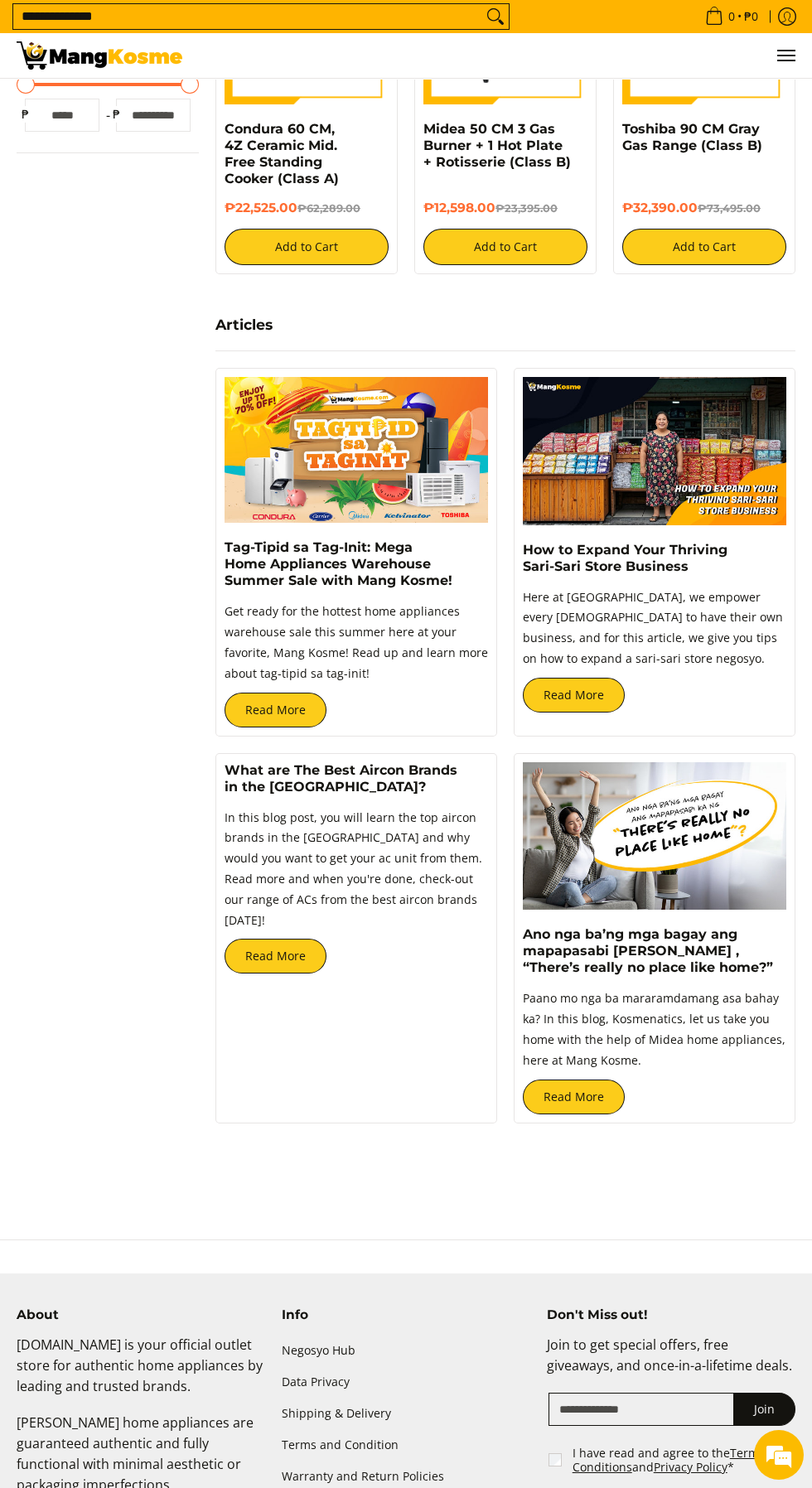
scroll to position [1214, 0]
